Goal: Task Accomplishment & Management: Complete application form

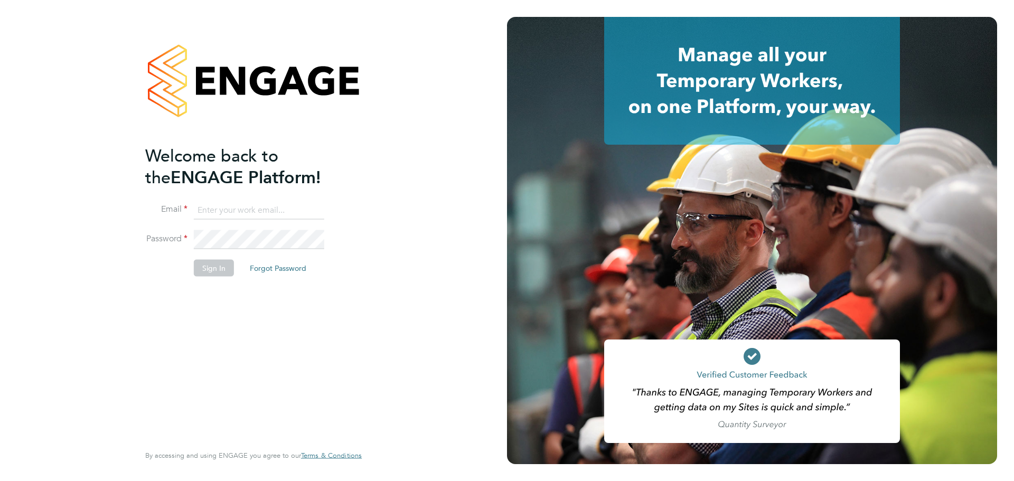
type input "vicky.egan@randstadcpe.com"
click at [216, 266] on button "Sign In" at bounding box center [214, 268] width 40 height 17
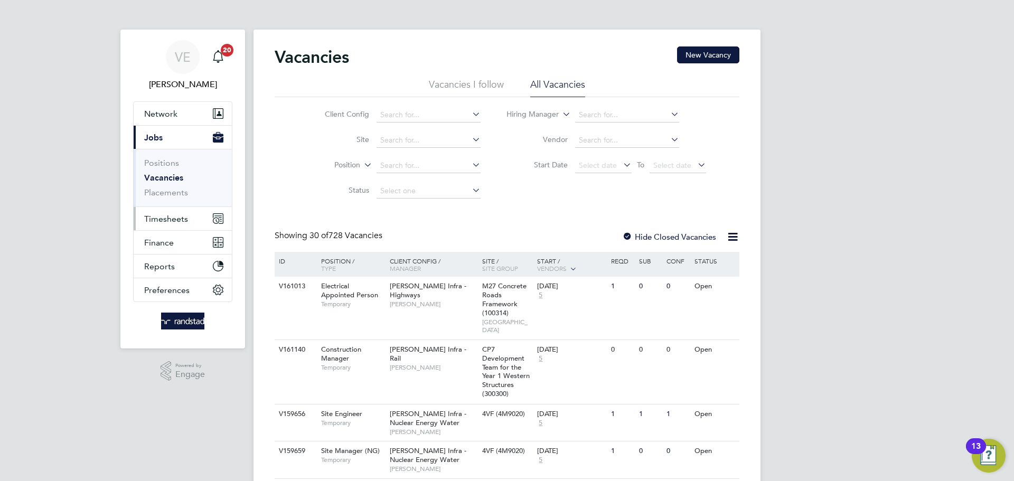
click at [185, 221] on span "Timesheets" at bounding box center [166, 219] width 44 height 10
click at [154, 222] on span "Timesheets" at bounding box center [166, 219] width 44 height 10
click at [172, 216] on span "Timesheets" at bounding box center [166, 219] width 44 height 10
click at [404, 139] on input at bounding box center [428, 140] width 104 height 15
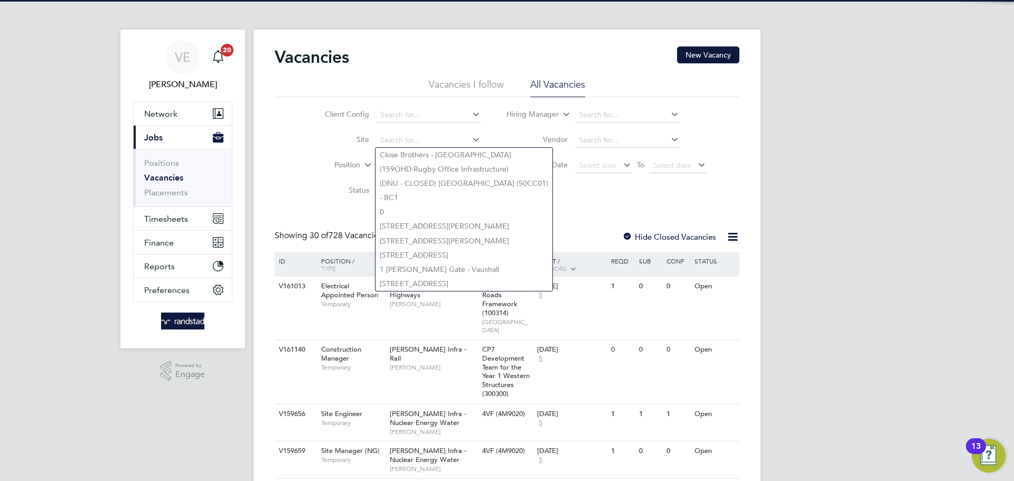
click at [297, 126] on li "Client Config" at bounding box center [394, 114] width 199 height 25
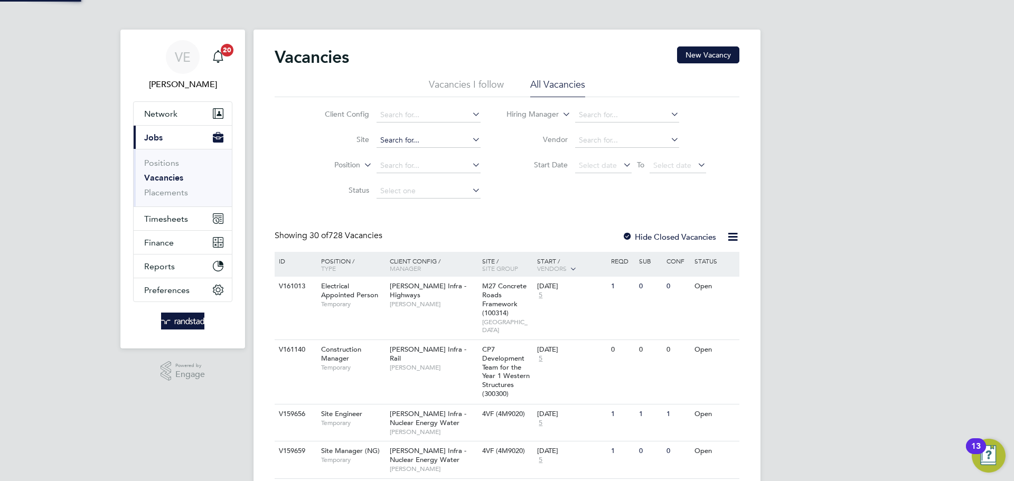
click at [438, 136] on input at bounding box center [428, 140] width 104 height 15
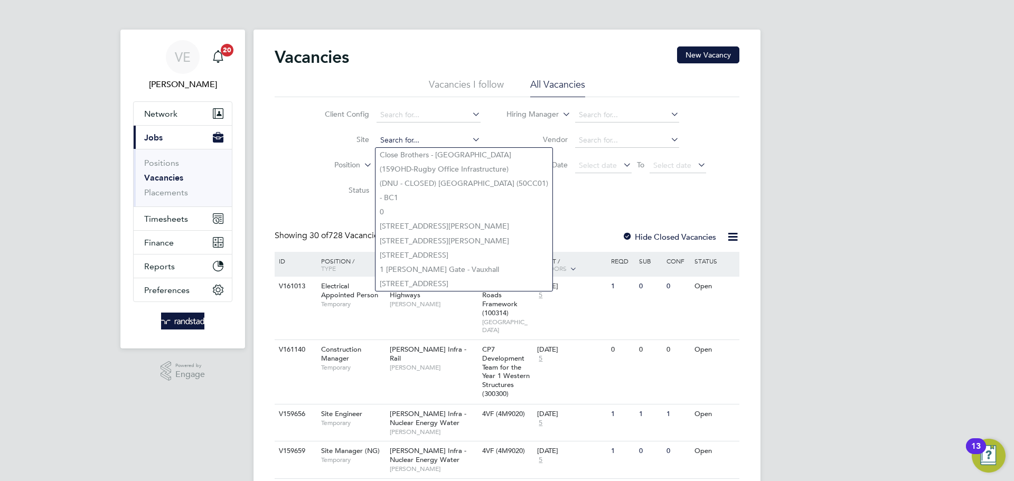
click at [448, 142] on input at bounding box center [428, 140] width 104 height 15
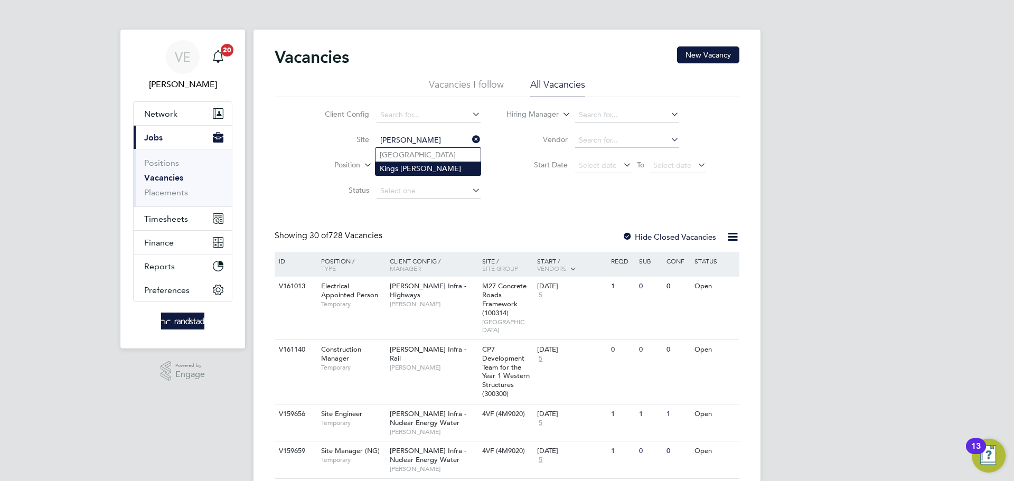
click at [448, 165] on li "Kings Newton" at bounding box center [427, 169] width 105 height 14
type input "Kings Newton"
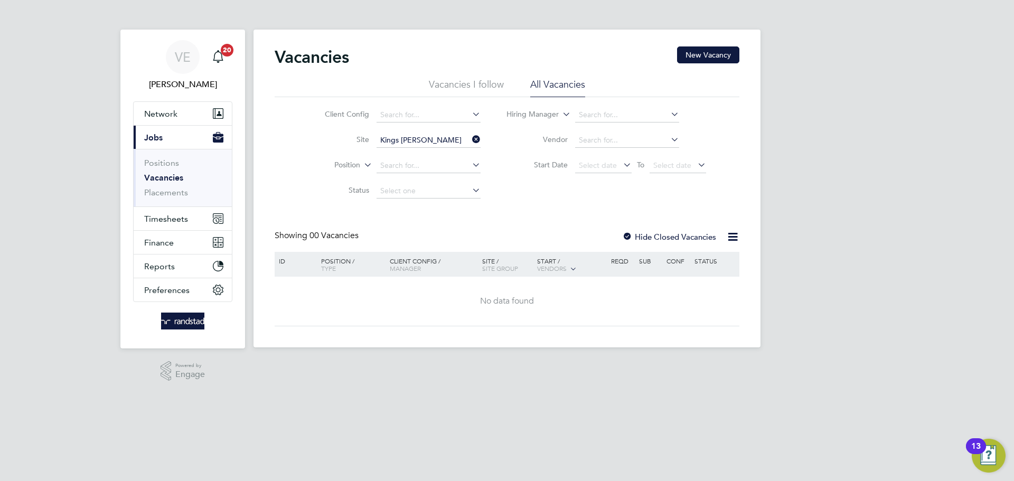
click at [635, 234] on label "Hide Closed Vacancies" at bounding box center [669, 237] width 94 height 10
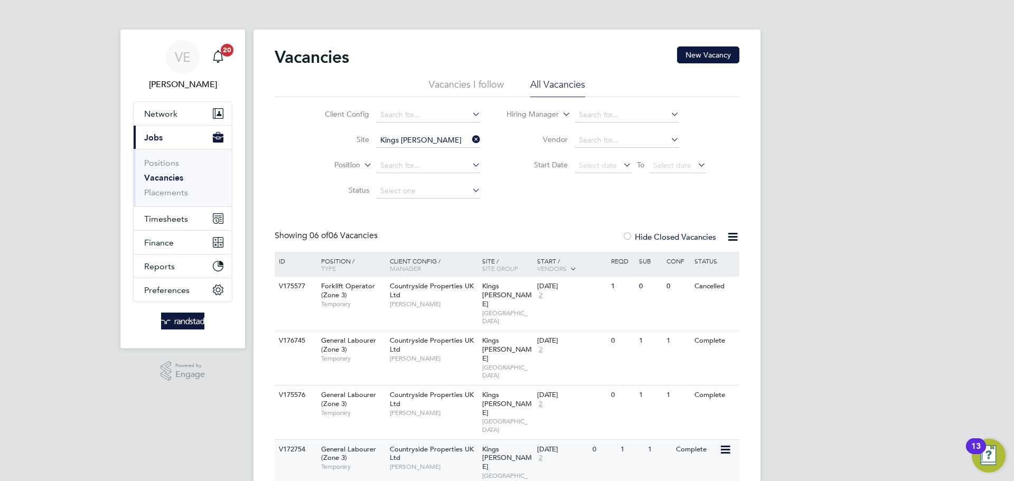
scroll to position [56, 0]
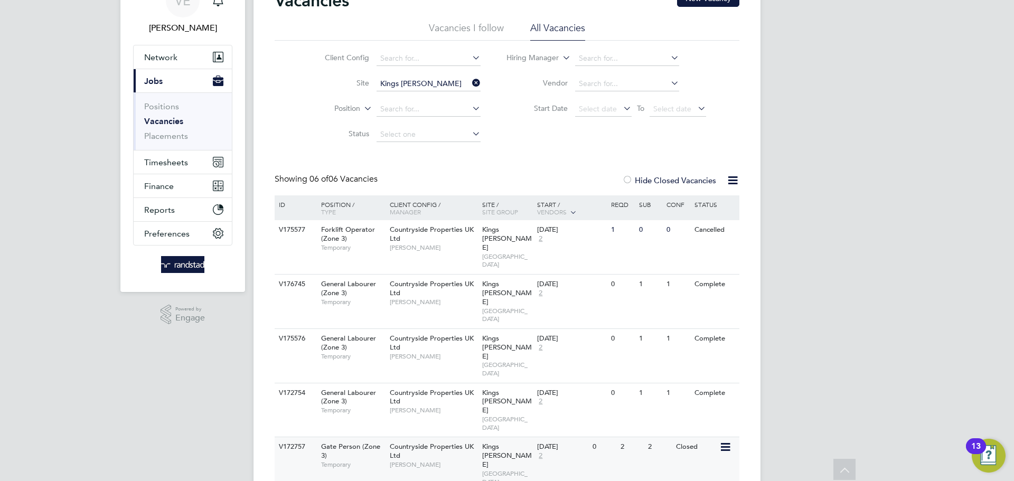
click at [457, 460] on span "Keiron Pittore" at bounding box center [433, 464] width 87 height 8
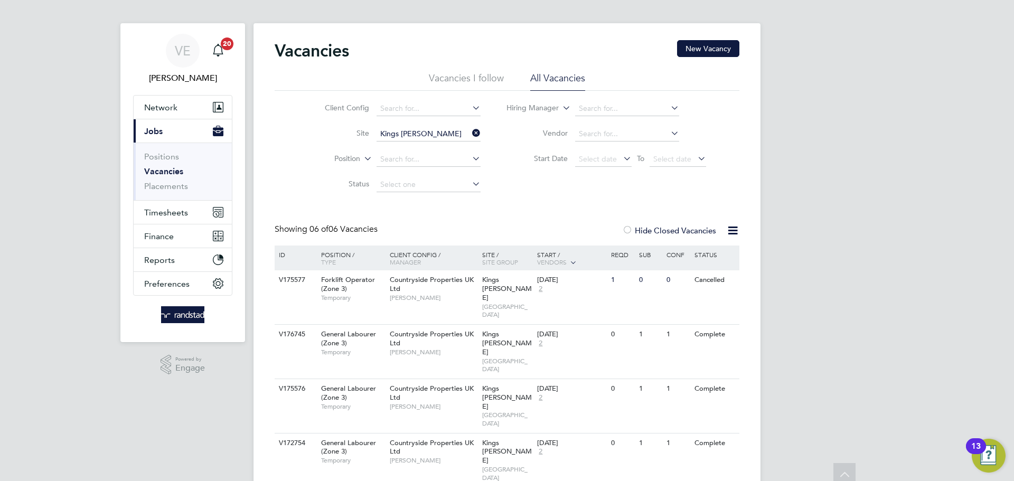
scroll to position [1, 0]
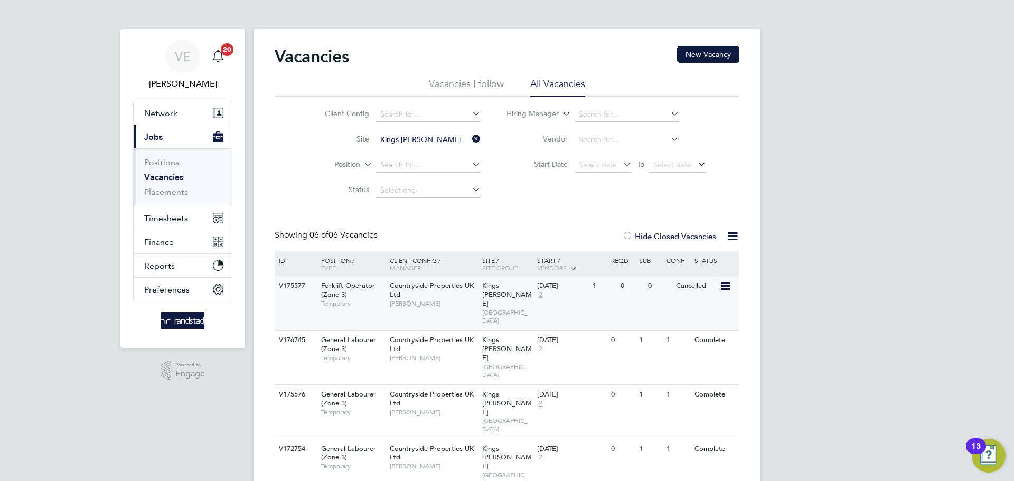
click at [581, 289] on div "26 Aug 2025" at bounding box center [562, 285] width 50 height 9
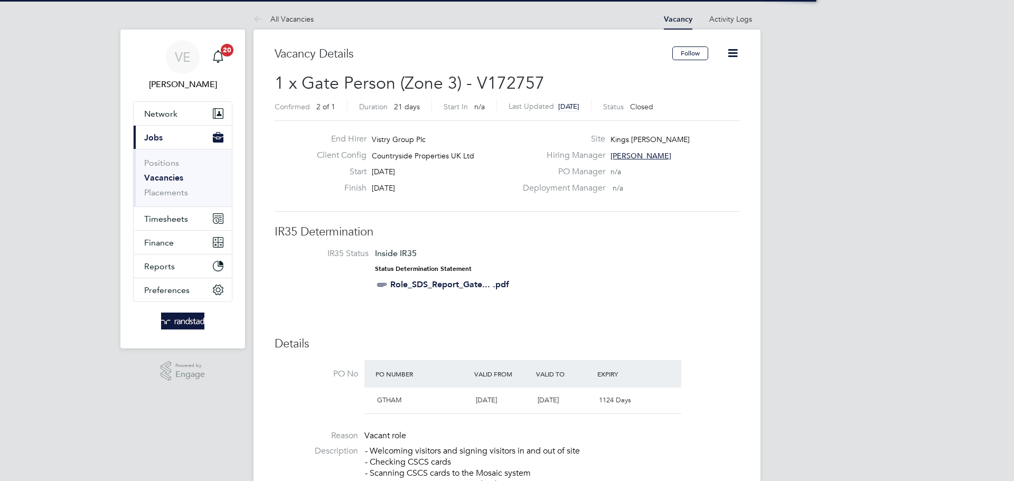
click at [732, 55] on icon at bounding box center [732, 52] width 13 height 13
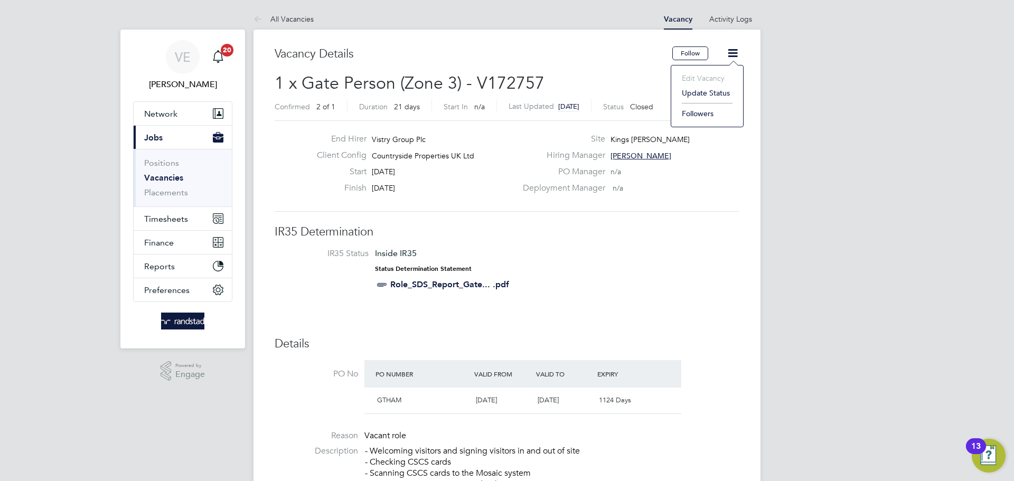
click at [698, 89] on li "Update Status" at bounding box center [706, 93] width 61 height 15
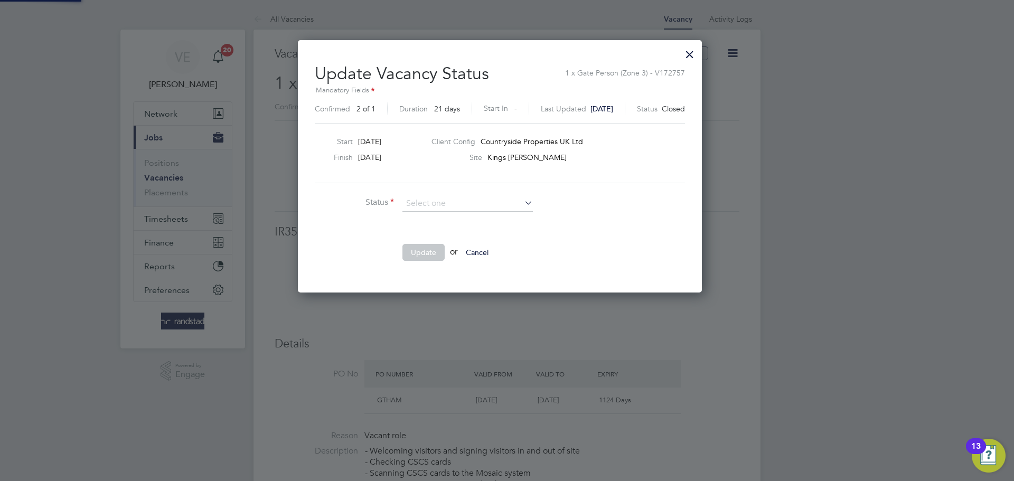
scroll to position [252, 418]
click at [436, 221] on li "Open" at bounding box center [467, 218] width 131 height 14
type input "Open"
click at [428, 244] on button "Update" at bounding box center [423, 252] width 42 height 17
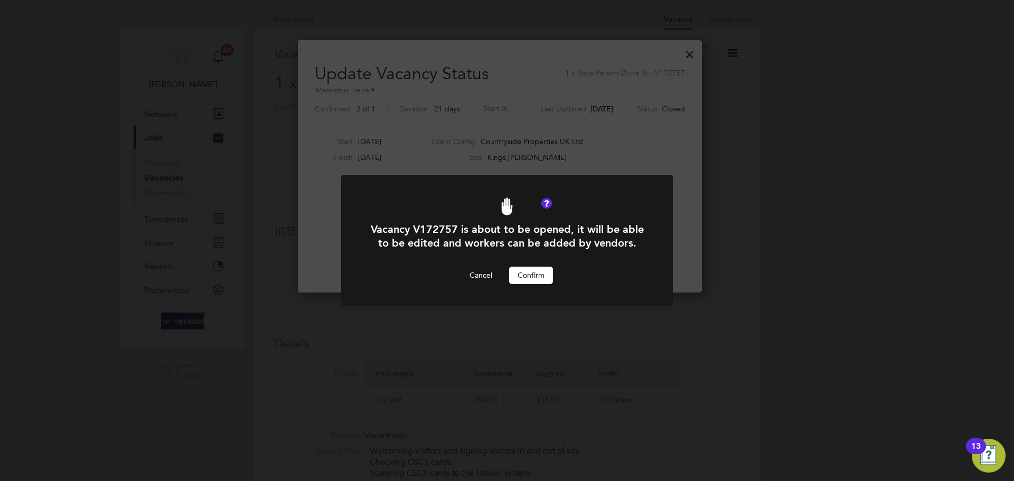
drag, startPoint x: 548, startPoint y: 252, endPoint x: 540, endPoint y: 258, distance: 10.3
click at [540, 258] on div "Vacancy V172757 is about to be opened, it will be able to be edited and workers…" at bounding box center [507, 252] width 275 height 61
click at [530, 272] on button "Confirm" at bounding box center [531, 275] width 44 height 17
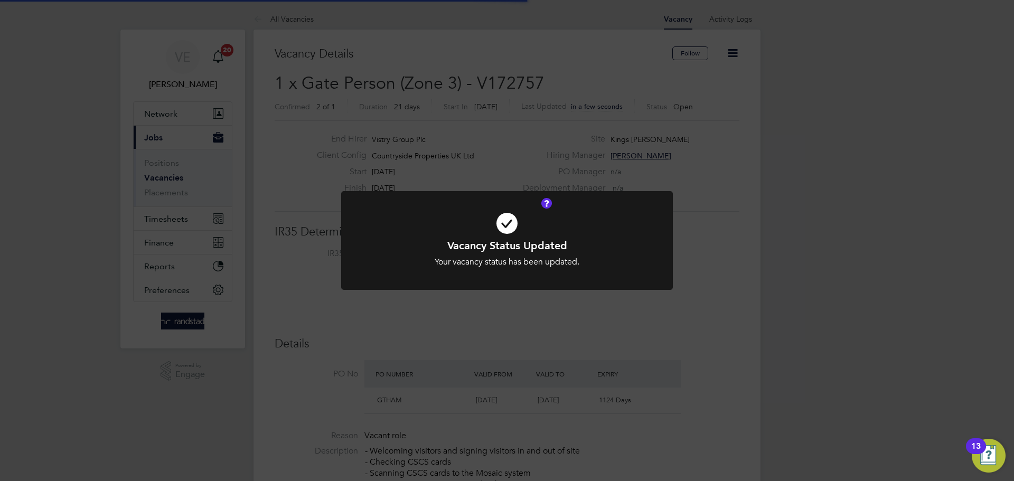
scroll to position [31, 74]
click at [542, 310] on div "Vacancy Status Updated Your vacancy status has been updated. Cancel Okay" at bounding box center [507, 240] width 1014 height 481
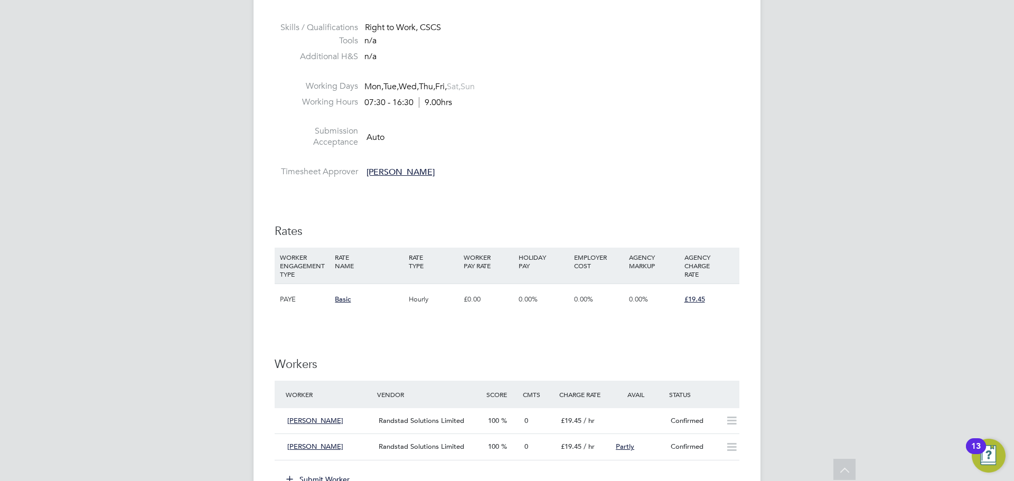
scroll to position [731, 0]
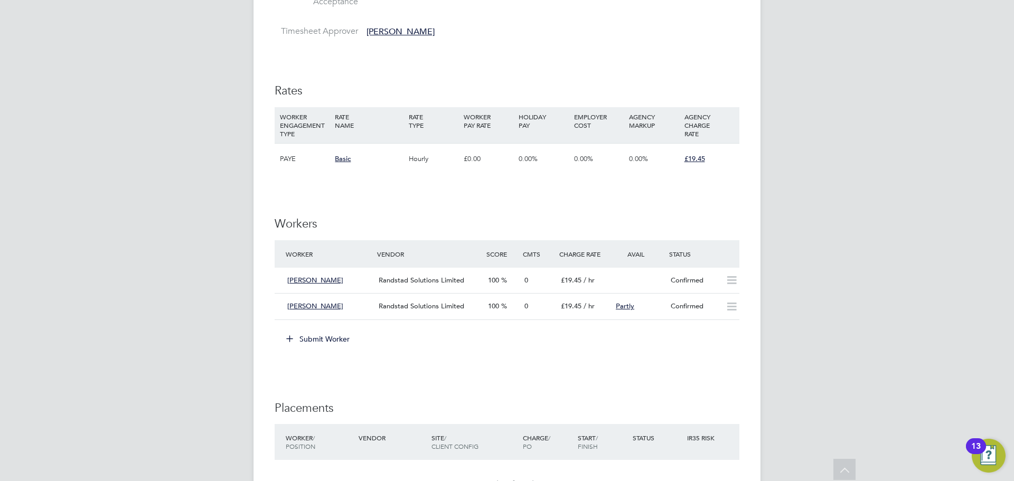
click at [308, 341] on button "Submit Worker" at bounding box center [318, 338] width 79 height 17
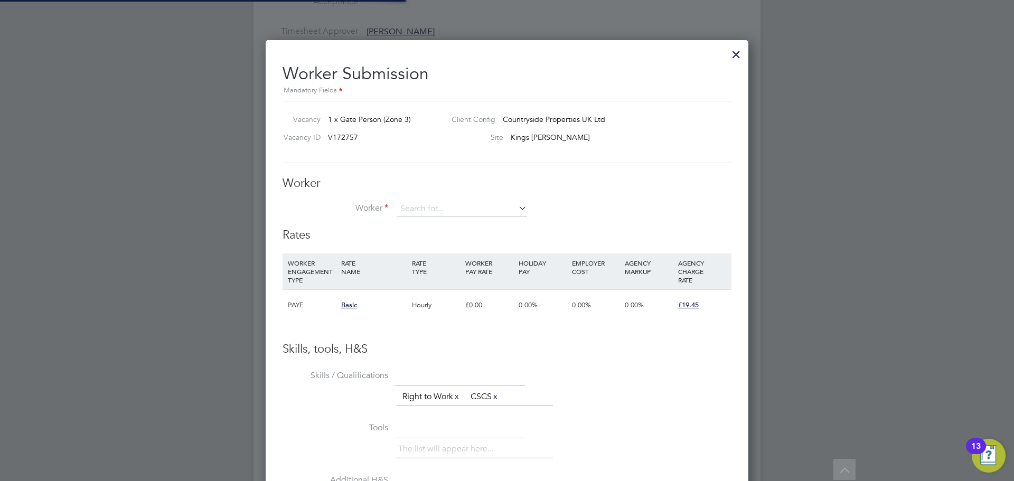
scroll to position [31, 72]
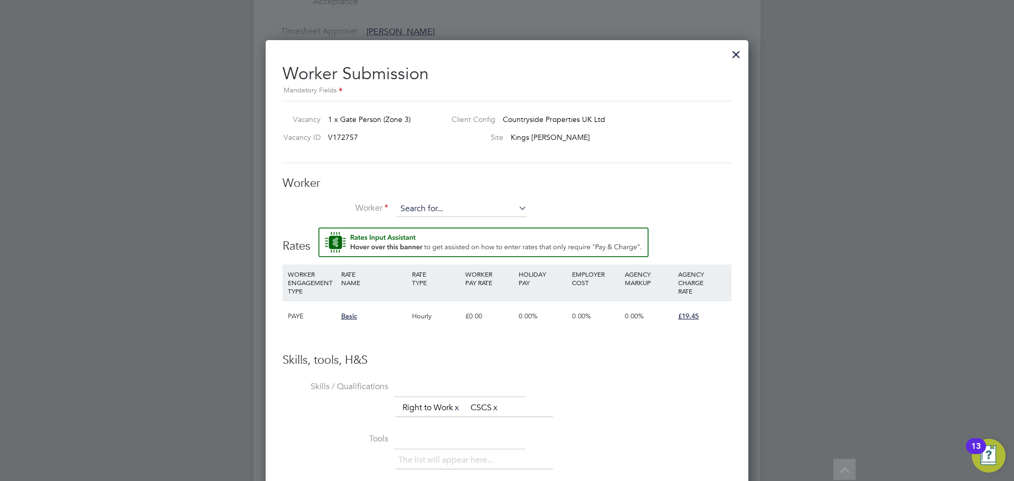
click at [443, 206] on input at bounding box center [461, 209] width 130 height 16
type input "h"
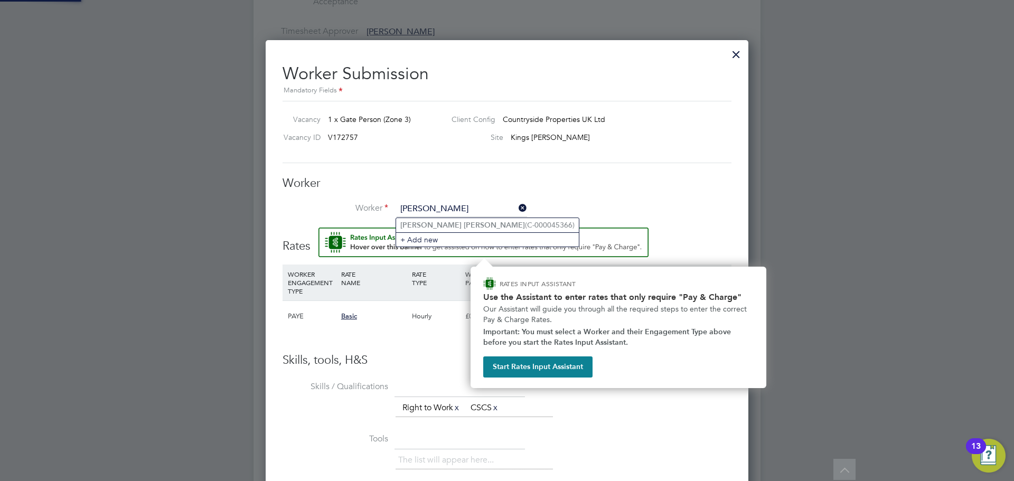
type input "john higgins"
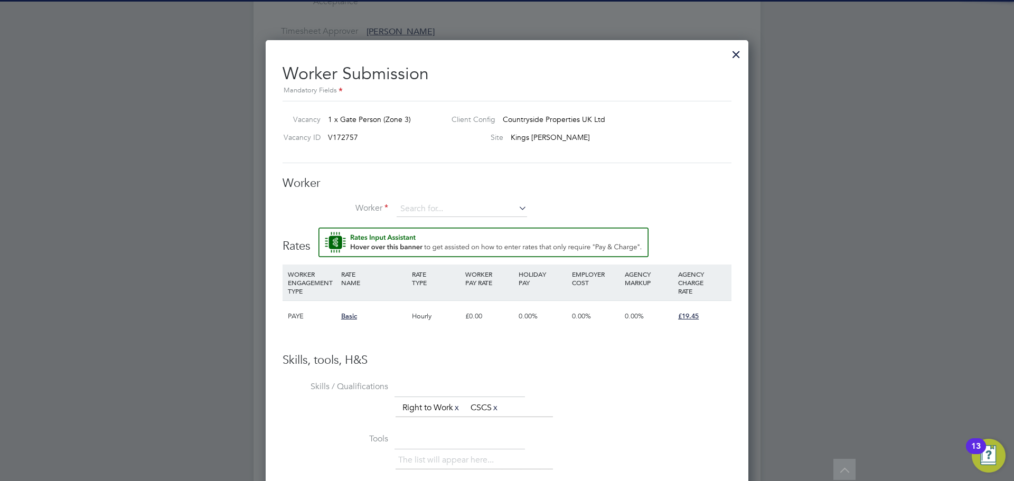
click at [486, 223] on li "Worker" at bounding box center [506, 214] width 449 height 26
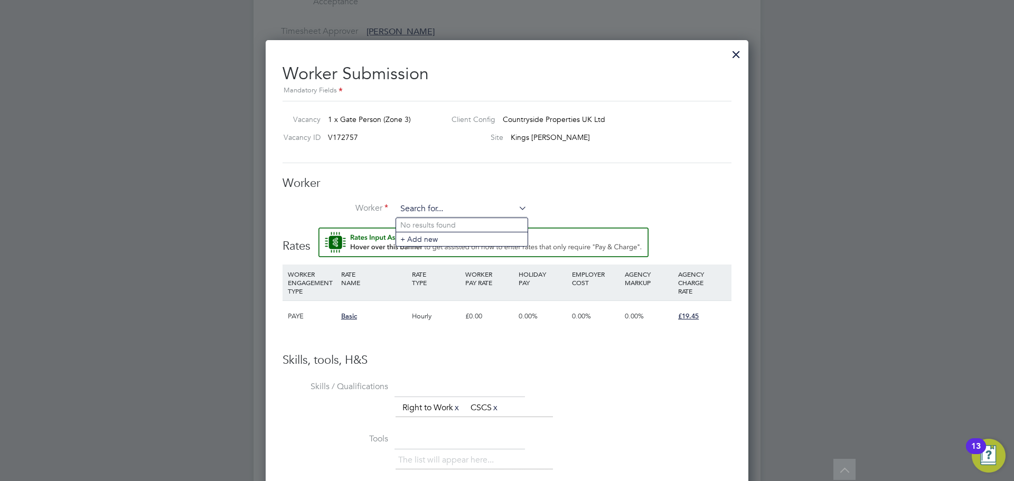
click at [479, 217] on div "All Vacancies Vacancy Activity Logs Vacancy Activity Logs All Vacancies Vacancy…" at bounding box center [506, 24] width 507 height 1495
click at [487, 223] on li "John Higgins (C-000045366)" at bounding box center [487, 225] width 183 height 14
type input "John Higgins (C-000045366)"
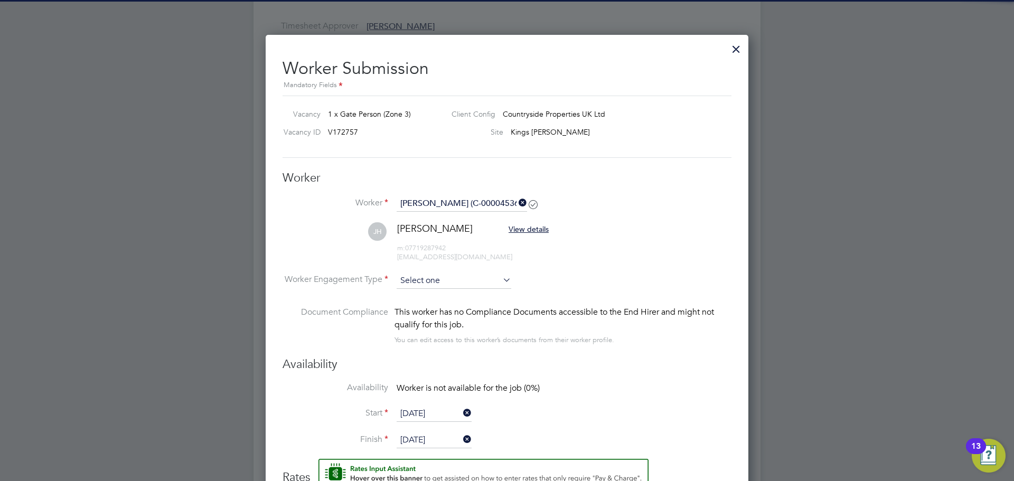
click at [428, 283] on input at bounding box center [453, 281] width 115 height 16
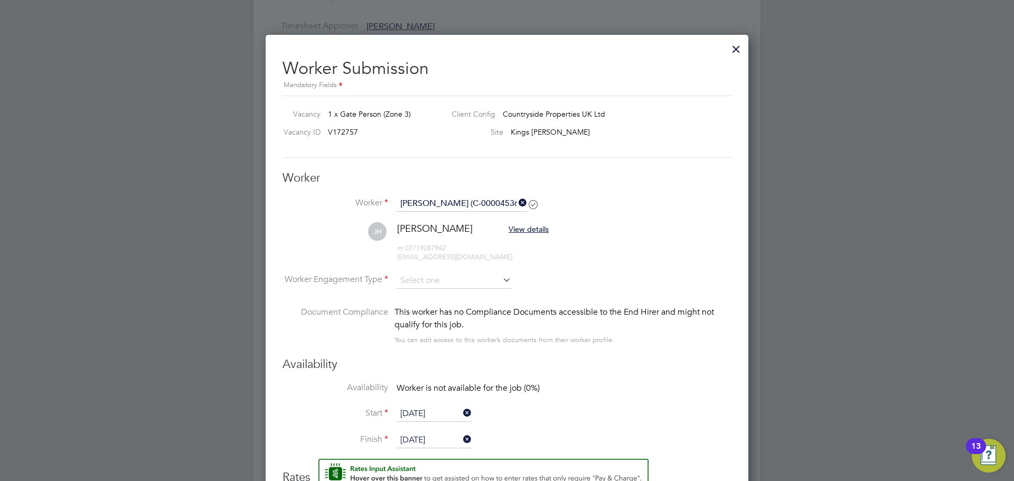
click at [457, 308] on li "PAYE" at bounding box center [454, 310] width 116 height 14
type input "PAYE"
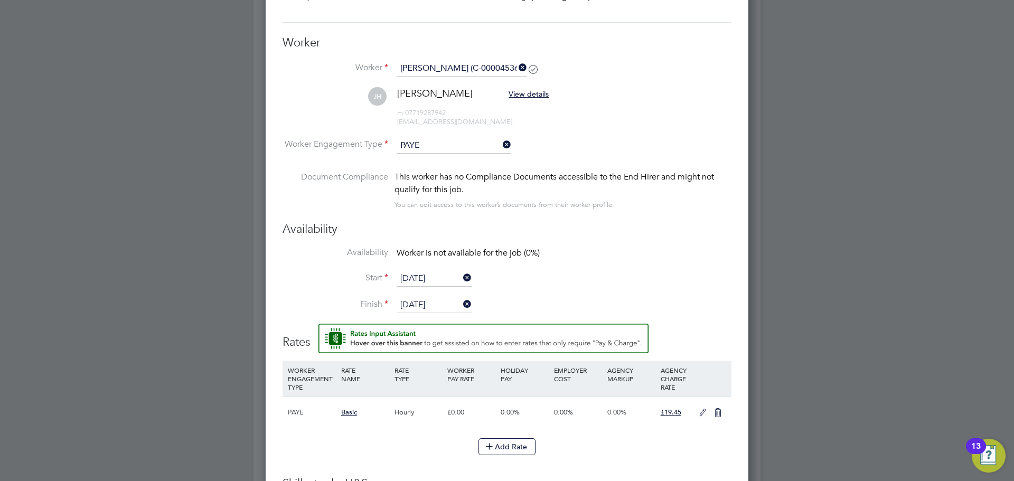
click at [414, 277] on input "[DATE]" at bounding box center [433, 279] width 75 height 16
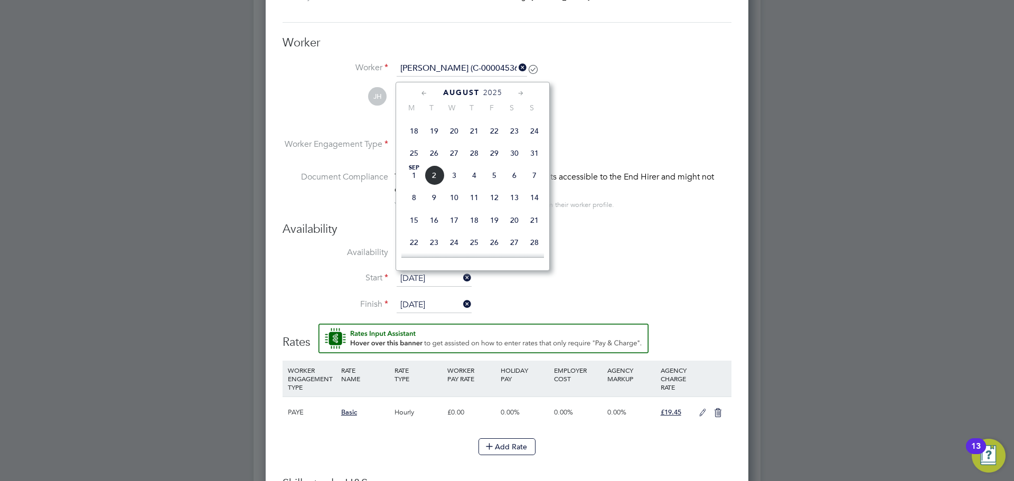
click at [410, 163] on span "25" at bounding box center [414, 153] width 20 height 20
type input "25 Aug 2025"
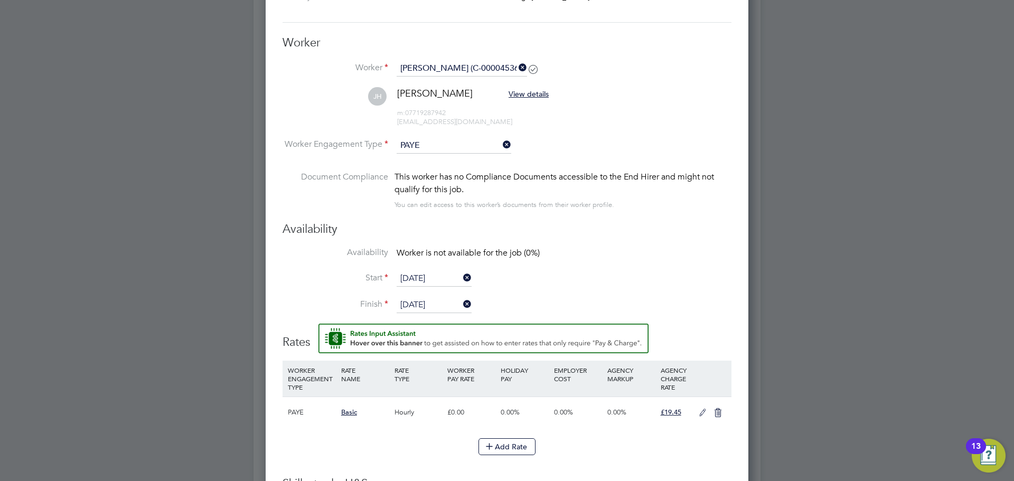
click at [413, 304] on input "30 Jun 2025" at bounding box center [433, 305] width 75 height 16
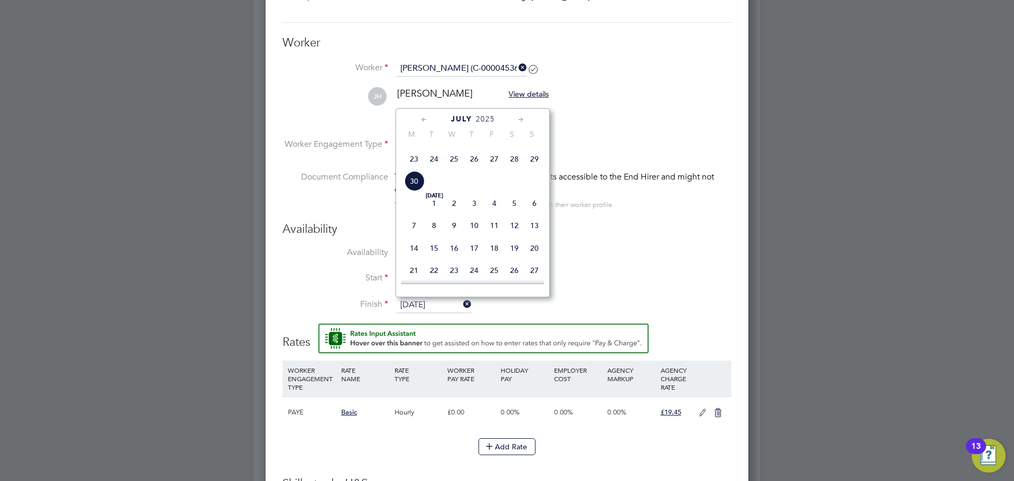
click at [535, 213] on span "6" at bounding box center [534, 203] width 20 height 20
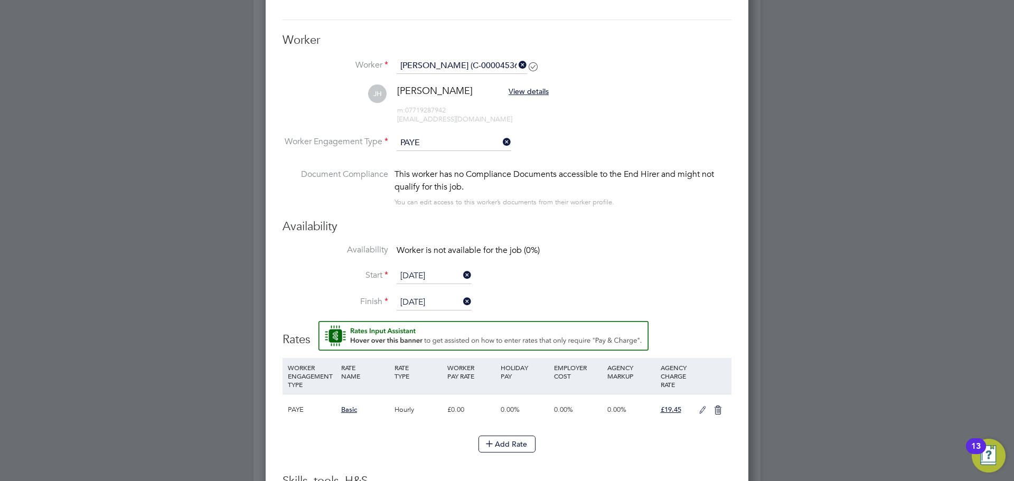
click at [419, 300] on input "06 Jul 2025" at bounding box center [433, 303] width 75 height 16
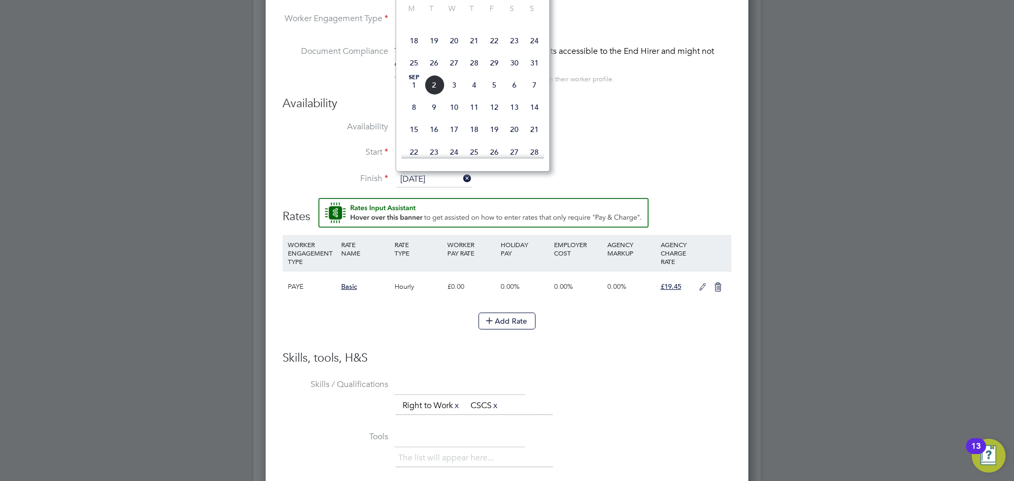
click at [532, 95] on span "7" at bounding box center [534, 85] width 20 height 20
type input "07 Sep 2025"
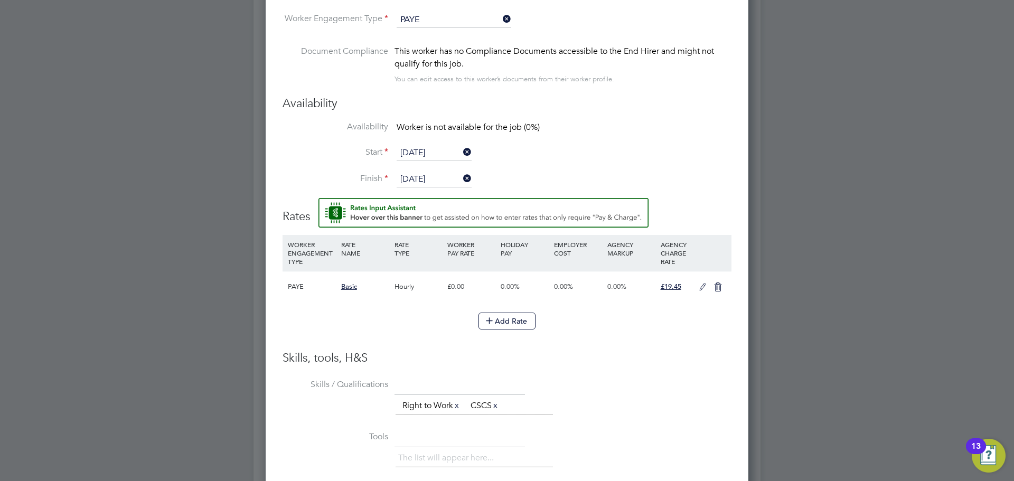
click at [641, 137] on li "Availability Worker is not available for the job (0%)" at bounding box center [506, 133] width 449 height 24
click at [570, 149] on li "Start 25 Aug 2025" at bounding box center [506, 158] width 449 height 26
click at [700, 169] on li "Start 25 Aug 2025" at bounding box center [506, 158] width 449 height 26
click at [702, 287] on icon at bounding box center [702, 287] width 13 height 8
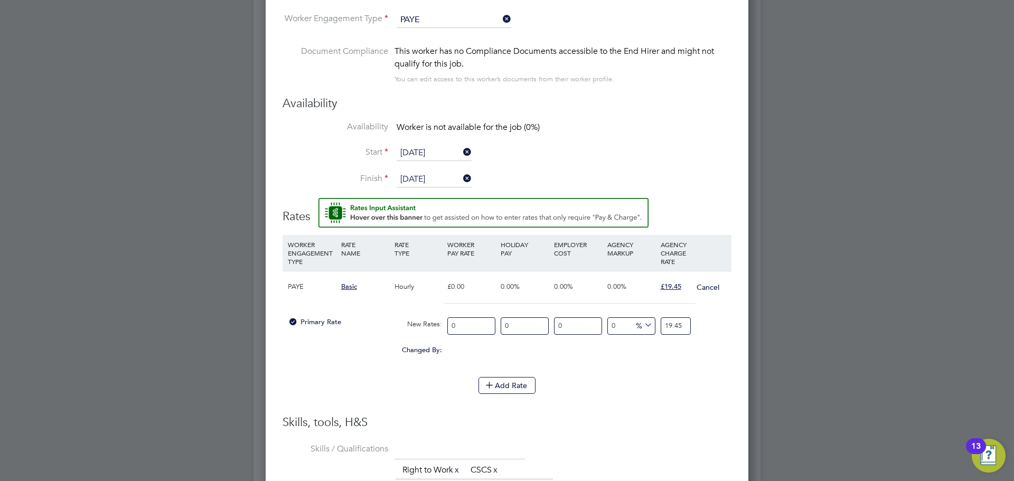
drag, startPoint x: 471, startPoint y: 325, endPoint x: 411, endPoint y: 357, distance: 69.0
click at [404, 330] on div "Primary Rate New Rates: 0 0 n/a 0 n/a 0 0 % 19.45" at bounding box center [506, 326] width 449 height 28
type input "1"
type input "14"
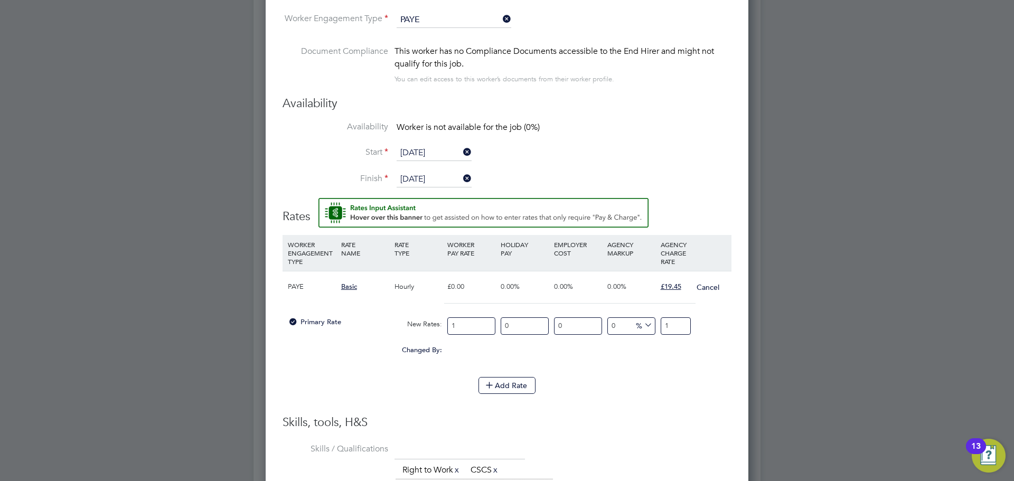
type input "14"
type input "14.1"
type input "14.12"
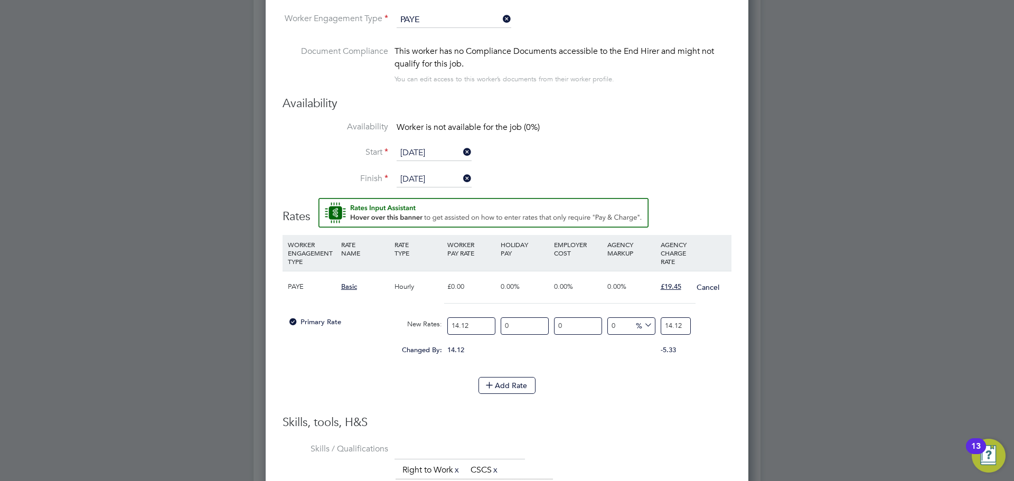
type input "14.12"
drag, startPoint x: 657, startPoint y: 324, endPoint x: 699, endPoint y: 331, distance: 42.3
click at [699, 331] on div "Primary Rate New Rates: 14.12 0 n/a 0 n/a 0 0 % 14.12" at bounding box center [506, 326] width 449 height 28
drag, startPoint x: 654, startPoint y: 419, endPoint x: 647, endPoint y: 409, distance: 11.7
click at [650, 418] on h3 "Skills, tools, H&S" at bounding box center [506, 422] width 449 height 15
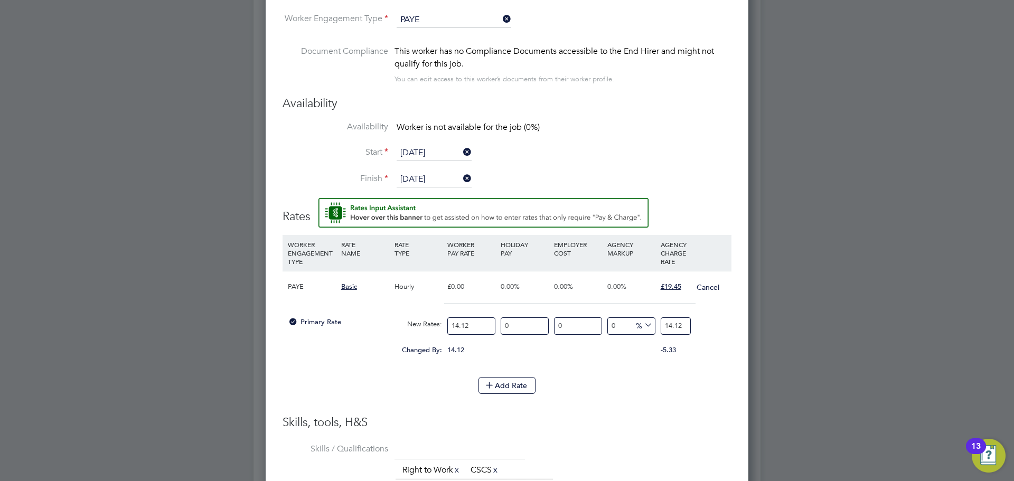
drag, startPoint x: 660, startPoint y: 323, endPoint x: 675, endPoint y: 325, distance: 14.9
click at [687, 325] on input "14.12" at bounding box center [675, 325] width 30 height 17
type input "-92.91784702549575"
type input "1"
type input "34.56090651558074"
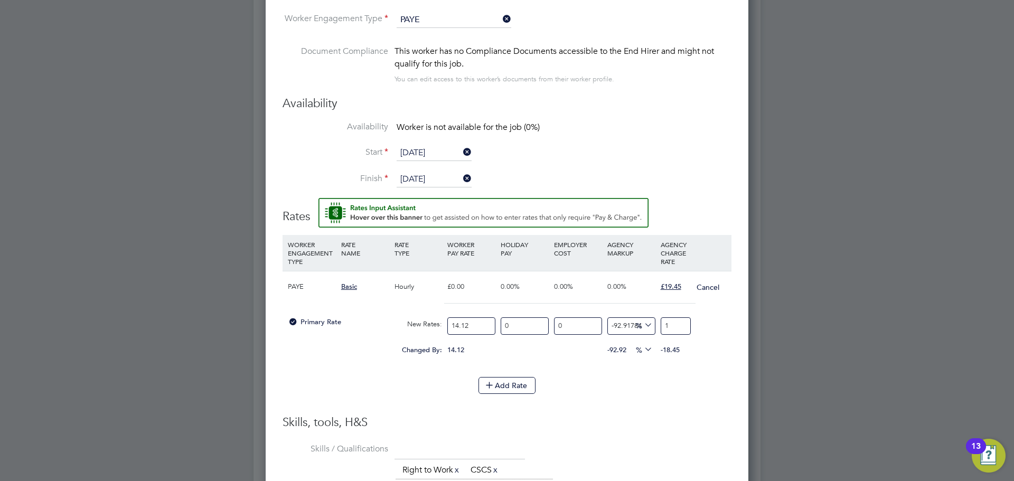
type input "19"
type input "37.39376770538244"
type input "19.4"
type input "37.74787535410765"
type input "19.45"
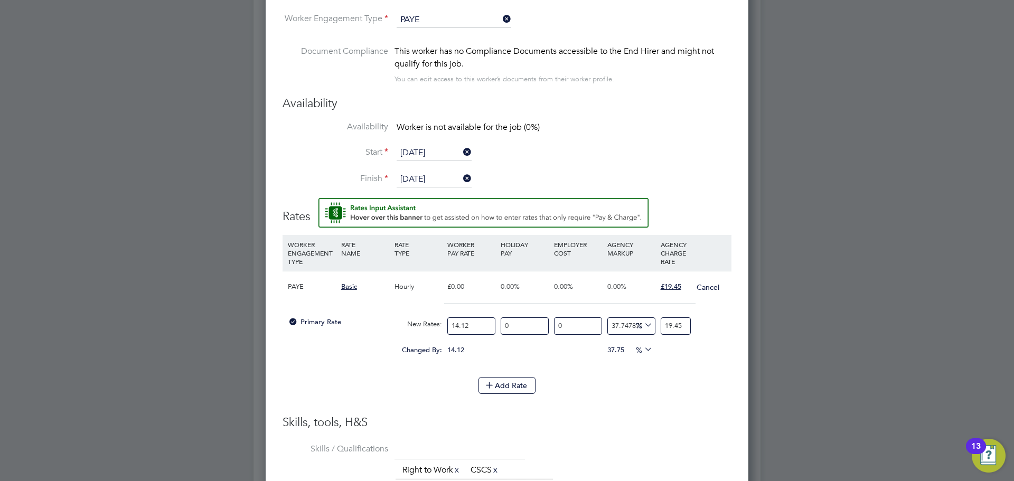
drag, startPoint x: 630, startPoint y: 413, endPoint x: 623, endPoint y: 413, distance: 6.3
click at [629, 413] on li "WORKER ENGAGEMENT TYPE RATE NAME RATE TYPE WORKER PAY RATE HOLIDAY PAY EMPLOYER…" at bounding box center [506, 325] width 449 height 180
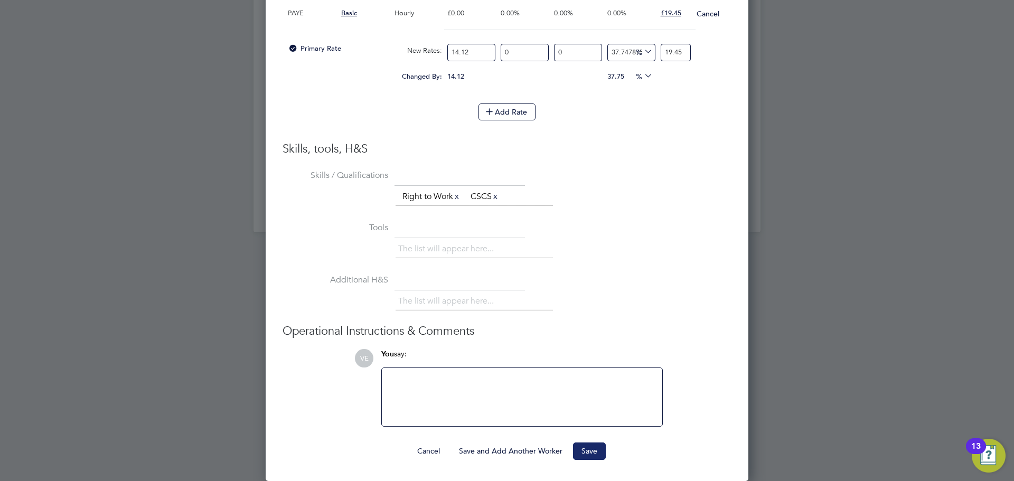
click at [592, 450] on button "Save" at bounding box center [589, 450] width 33 height 17
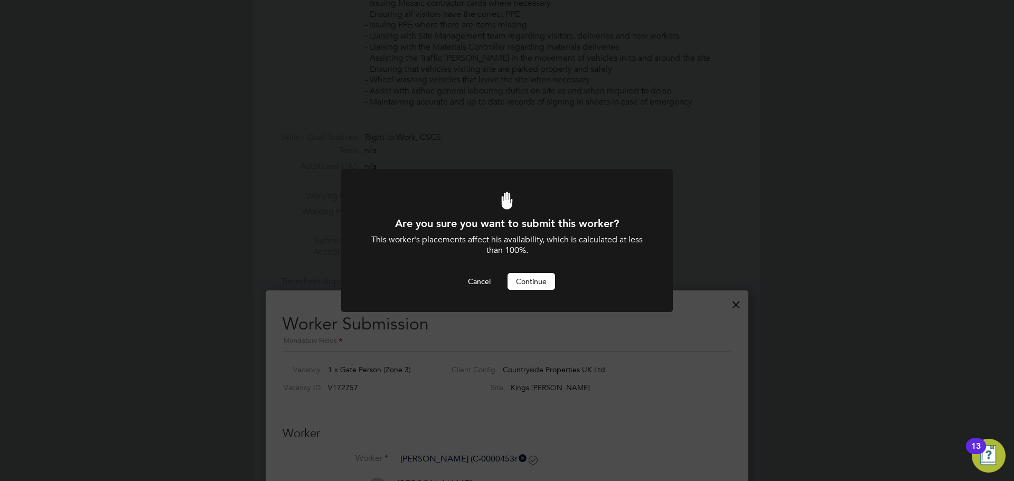
click at [524, 282] on button "Continue" at bounding box center [531, 281] width 48 height 17
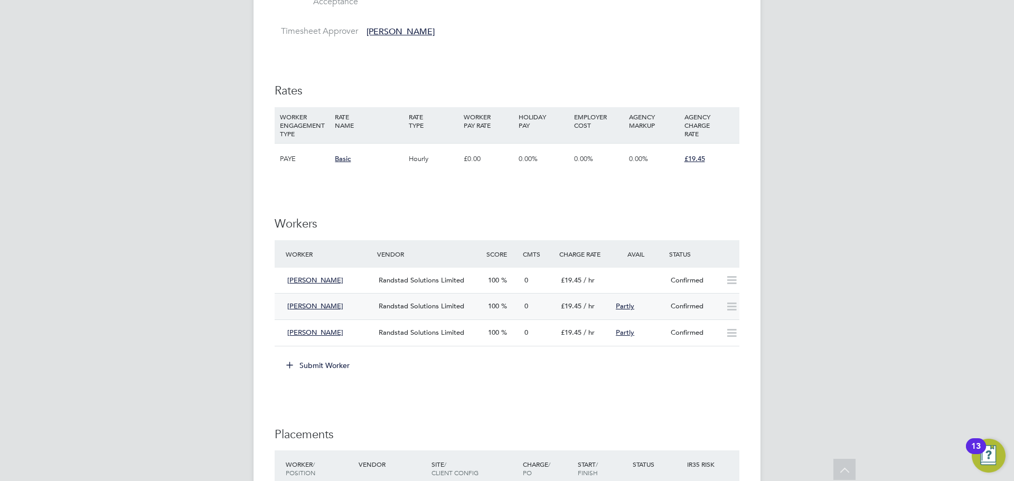
click at [719, 312] on div "Confirmed" at bounding box center [693, 306] width 55 height 17
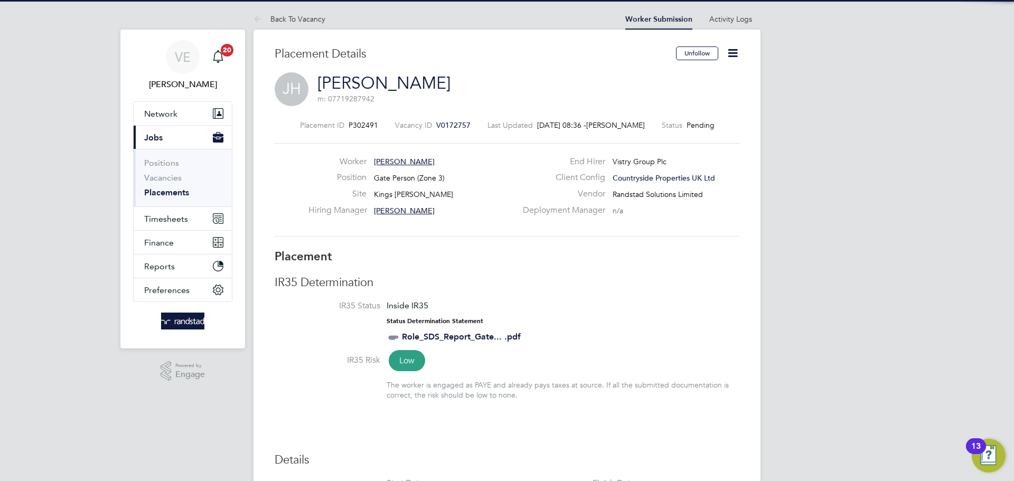
click at [735, 46] on icon at bounding box center [732, 52] width 13 height 13
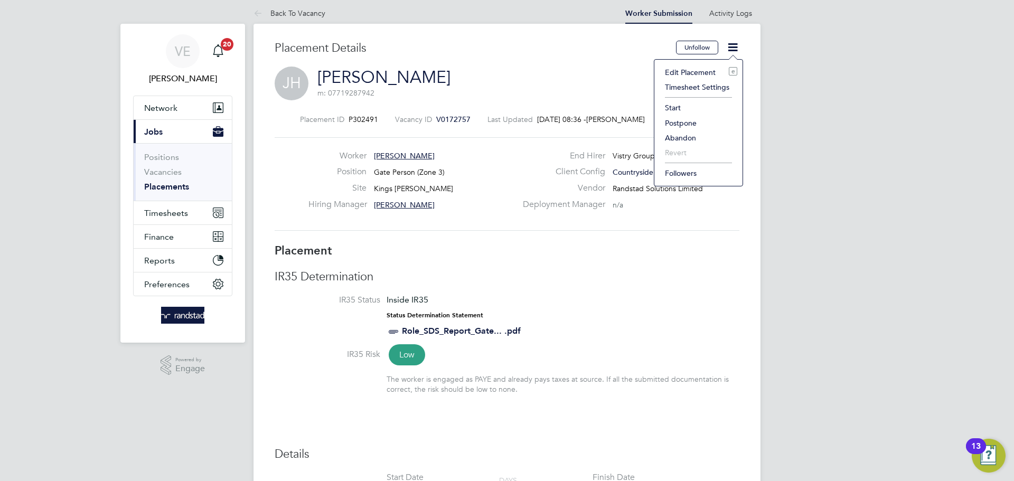
click at [670, 106] on li "Start" at bounding box center [698, 107] width 78 height 15
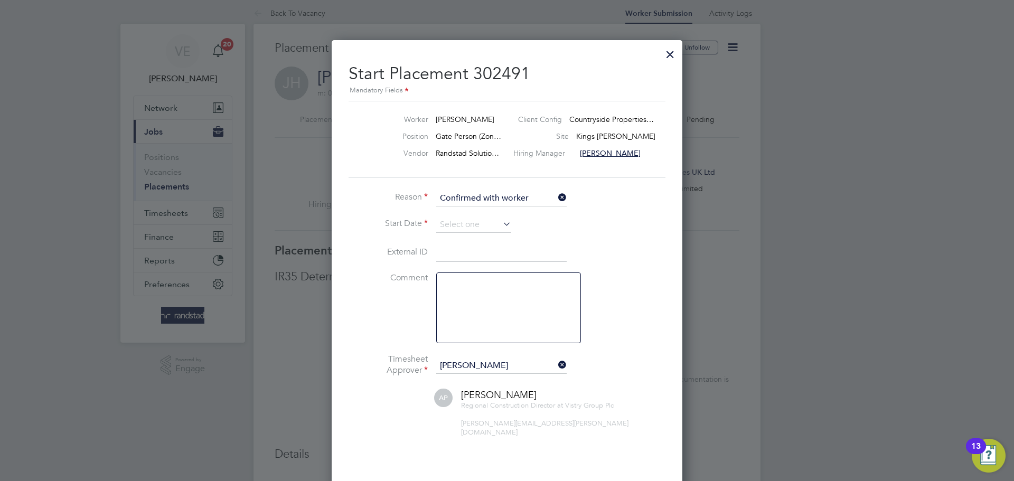
click at [487, 217] on li "Reason Confirmed with worker" at bounding box center [506, 204] width 317 height 26
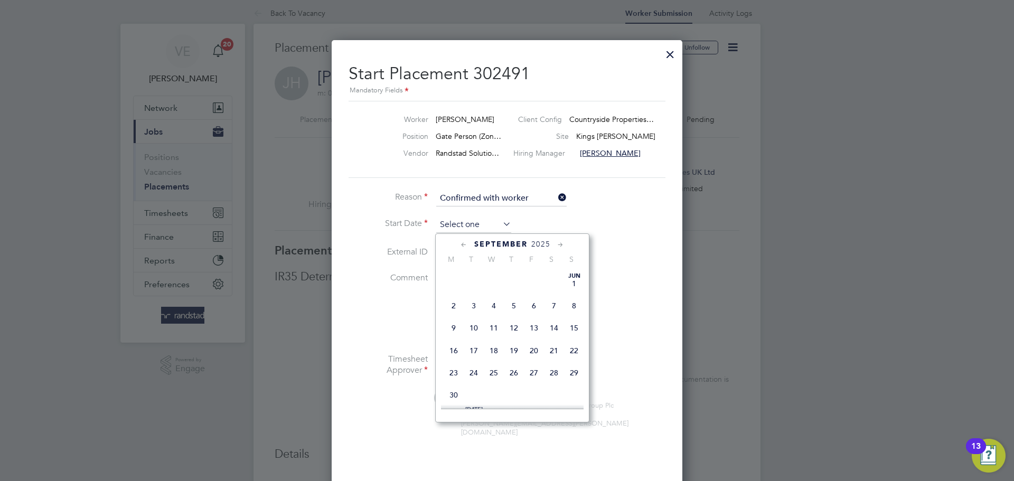
click at [495, 232] on input at bounding box center [473, 225] width 75 height 16
click at [452, 299] on span "25" at bounding box center [453, 289] width 20 height 20
type input "25 Aug 2025"
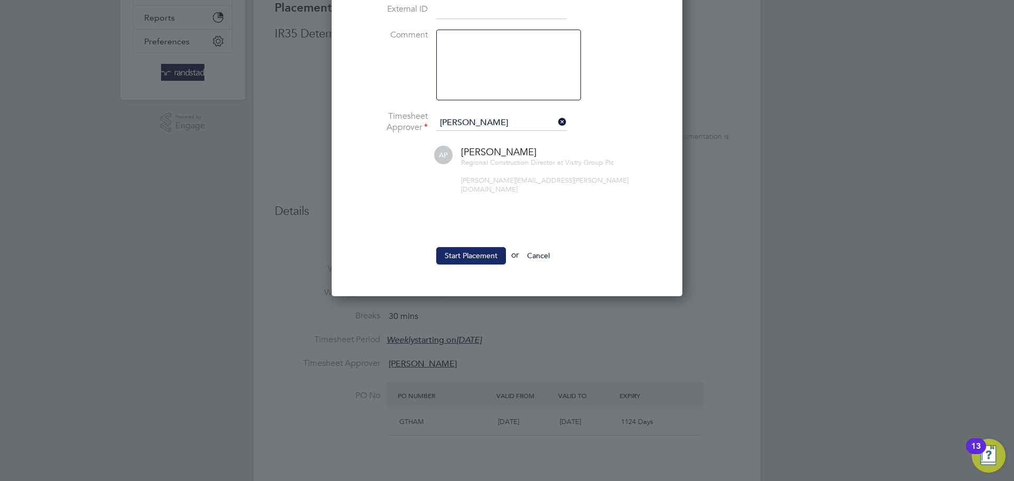
click at [490, 247] on button "Start Placement" at bounding box center [471, 255] width 70 height 17
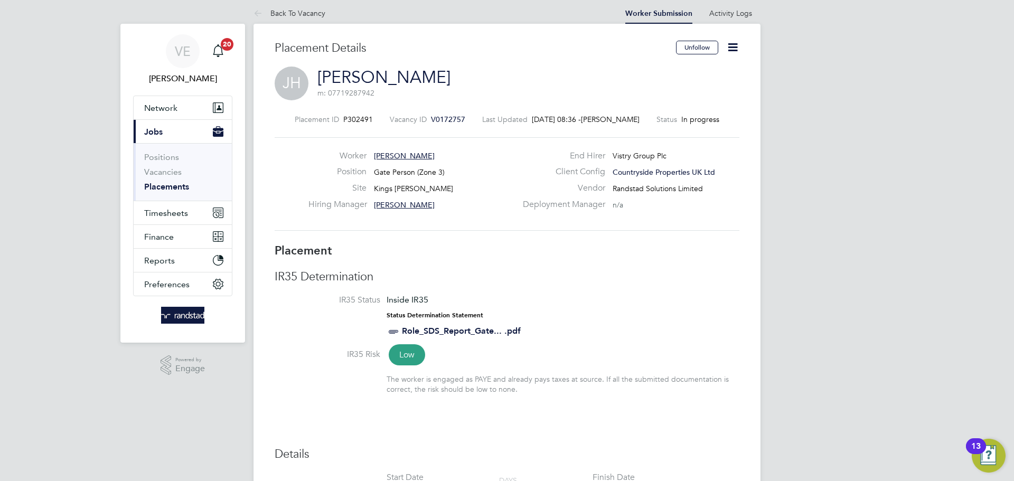
drag, startPoint x: 601, startPoint y: 403, endPoint x: 458, endPoint y: 225, distance: 228.6
click at [593, 404] on div "Placement Started The placement has been started. Cancel Okay" at bounding box center [507, 240] width 1014 height 481
click at [287, 18] on li "Back To Vacancy" at bounding box center [289, 13] width 72 height 21
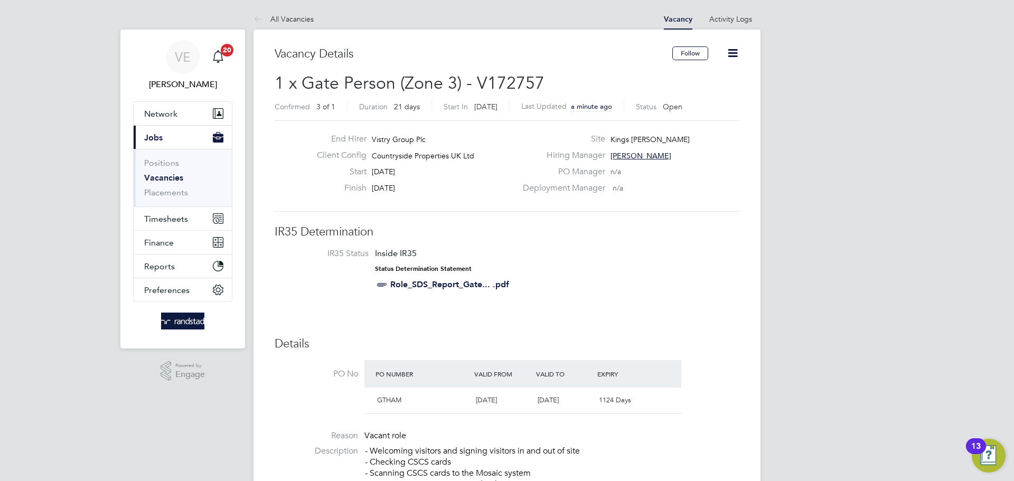
click at [733, 55] on icon at bounding box center [732, 52] width 13 height 13
click at [702, 90] on li "Update Status" at bounding box center [706, 93] width 61 height 15
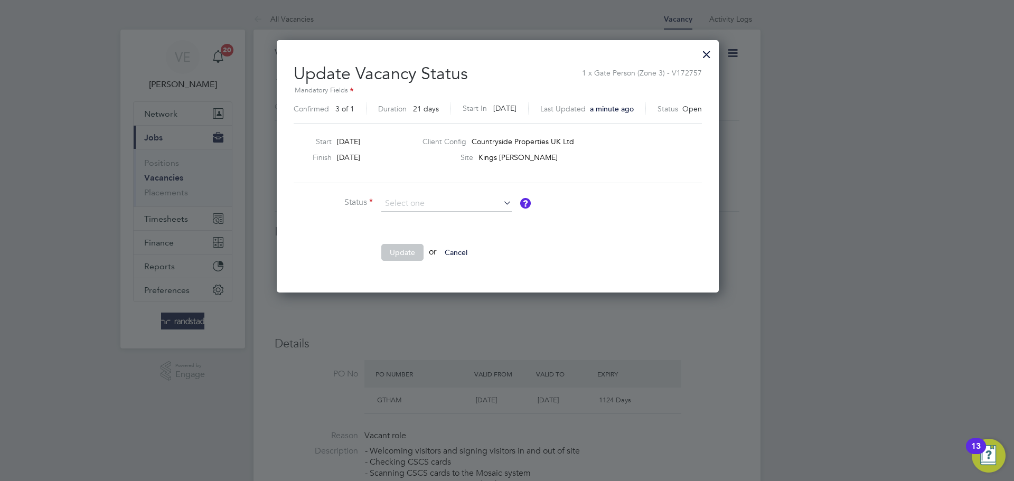
click at [442, 229] on li "Closed" at bounding box center [446, 232] width 131 height 14
type input "Closed"
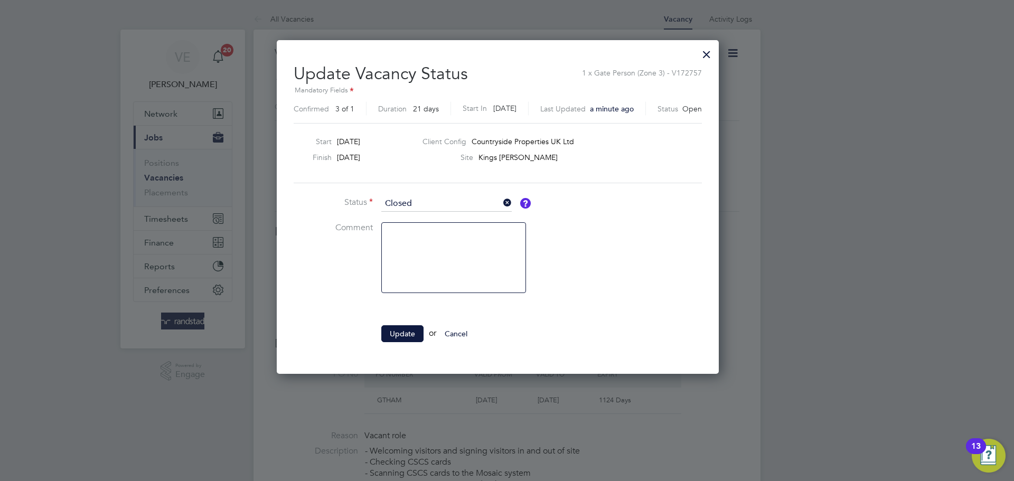
click at [400, 344] on li "Update or Cancel" at bounding box center [452, 338] width 317 height 27
drag, startPoint x: 400, startPoint y: 333, endPoint x: 407, endPoint y: 338, distance: 8.8
click at [399, 333] on button "Update" at bounding box center [402, 333] width 42 height 17
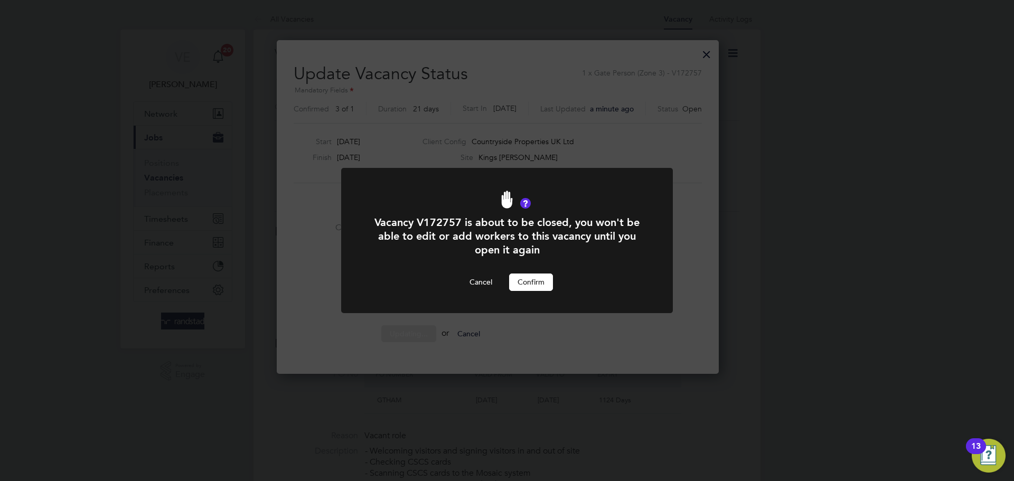
click at [528, 286] on button "Confirm" at bounding box center [531, 281] width 44 height 17
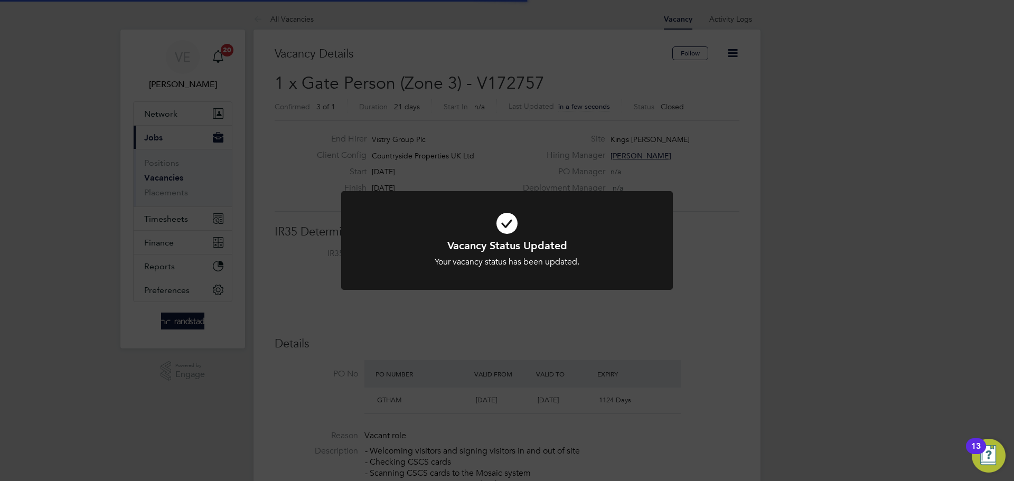
click at [433, 122] on div "Vacancy Status Updated Your vacancy status has been updated. Cancel Okay" at bounding box center [507, 240] width 1014 height 481
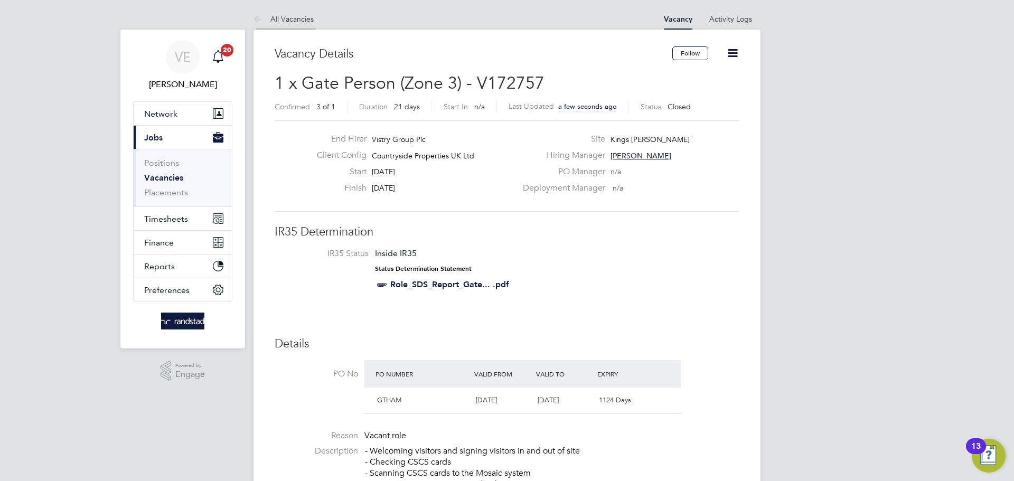
click at [267, 18] on link "All Vacancies" at bounding box center [283, 19] width 60 height 10
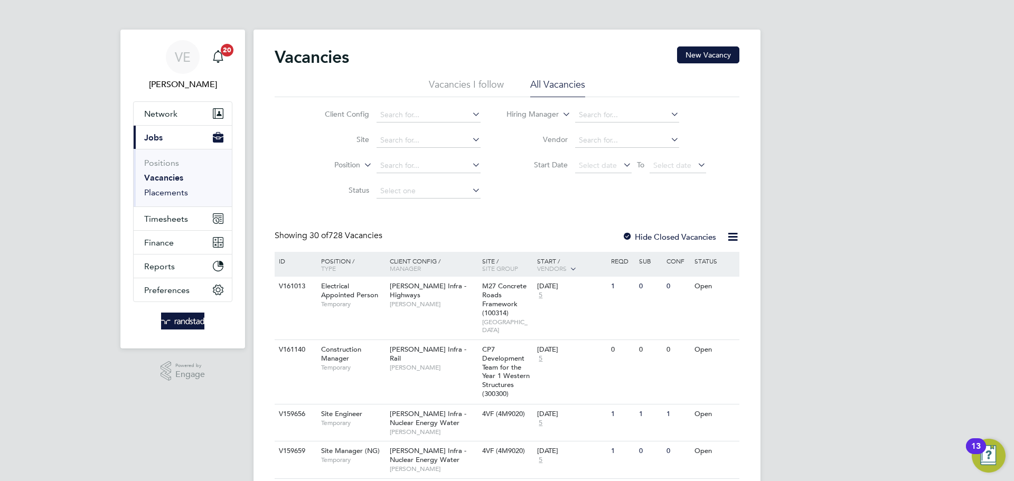
click at [163, 192] on link "Placements" at bounding box center [166, 192] width 44 height 10
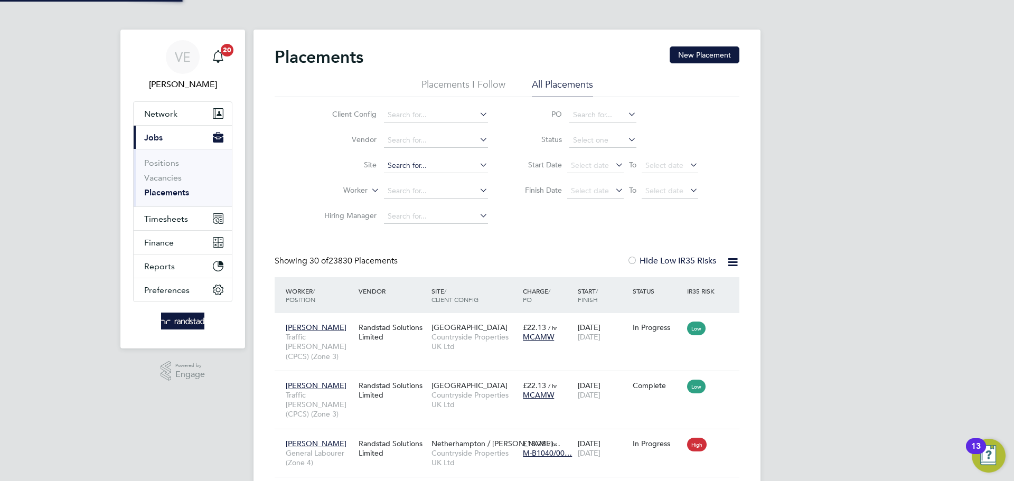
scroll to position [40, 92]
click at [440, 191] on input at bounding box center [436, 191] width 104 height 15
type input "v"
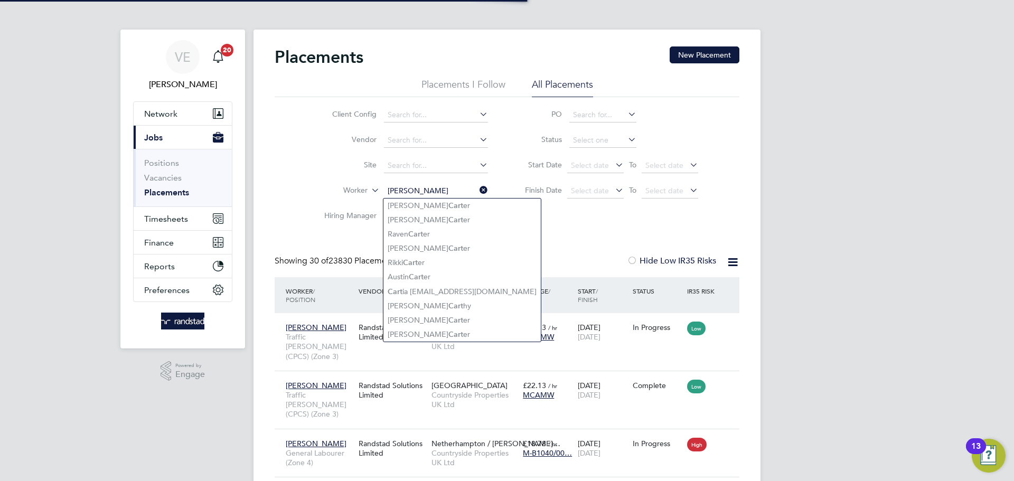
click at [448, 188] on input "carl campion" at bounding box center [436, 191] width 104 height 15
click at [440, 191] on input "carl campion" at bounding box center [436, 191] width 104 height 15
drag, startPoint x: 446, startPoint y: 188, endPoint x: 384, endPoint y: 191, distance: 61.3
click at [384, 191] on input "carl campion" at bounding box center [436, 191] width 104 height 15
type input "carl campion"
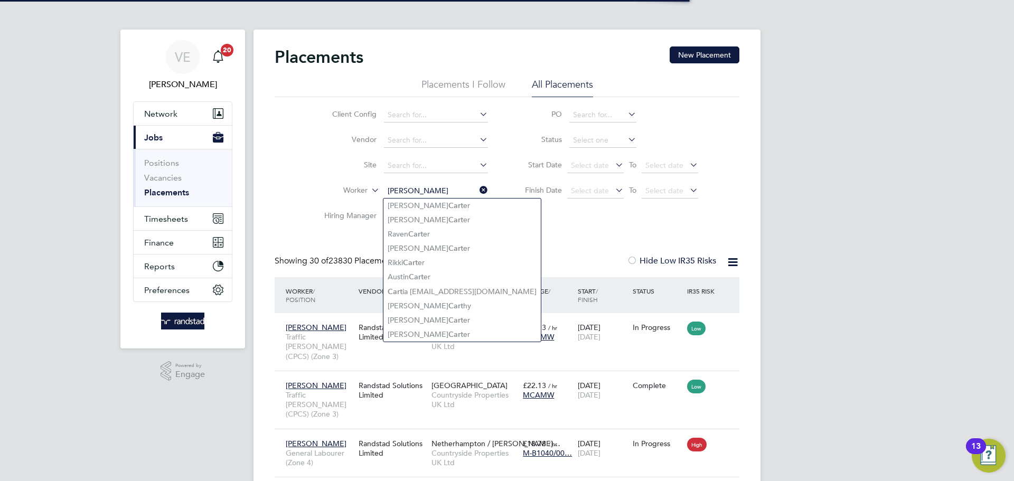
click at [477, 190] on icon at bounding box center [477, 190] width 0 height 15
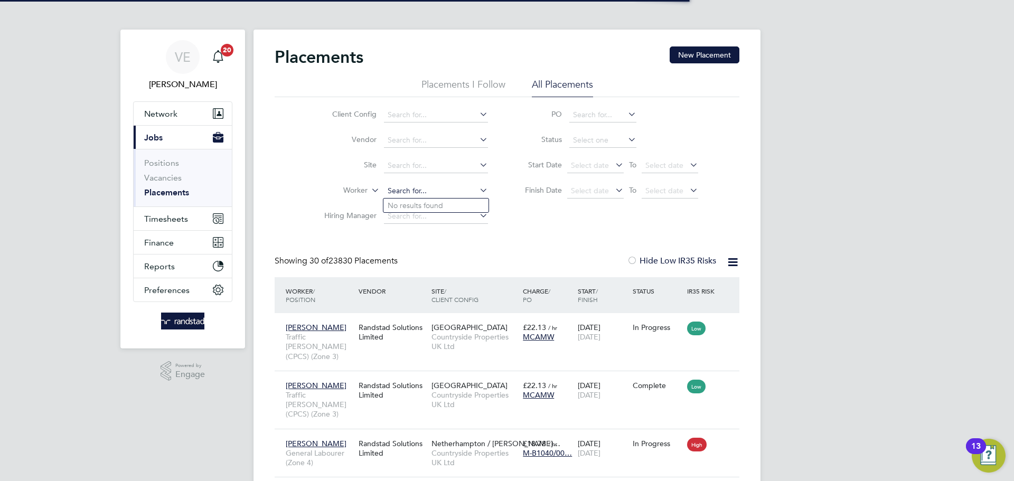
click at [448, 189] on input at bounding box center [436, 191] width 104 height 15
click at [450, 204] on li "Carl Camp ion" at bounding box center [435, 206] width 105 height 14
type input "Carl Campion"
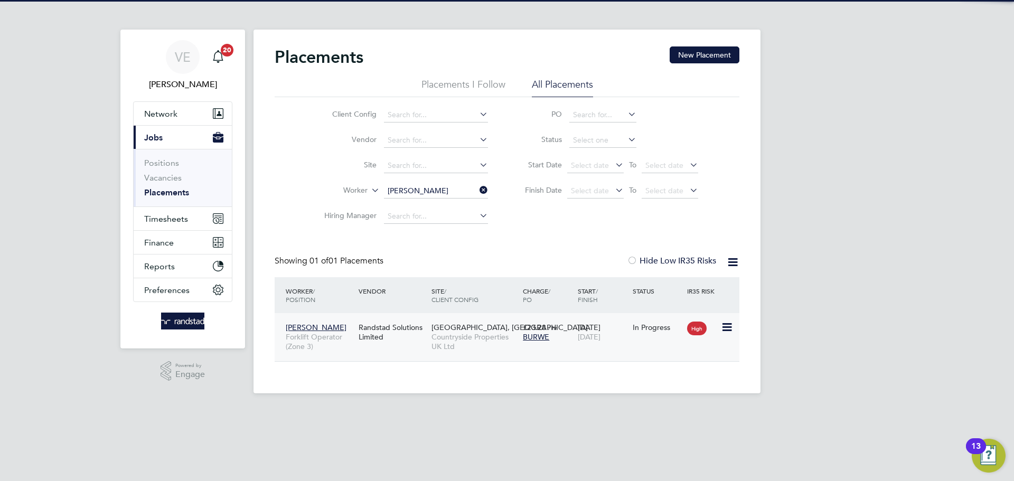
click at [631, 339] on div "Carl Campion Forklift Operator (Zone 3) Randstad Solutions Limited Milestone Pa…" at bounding box center [507, 337] width 465 height 48
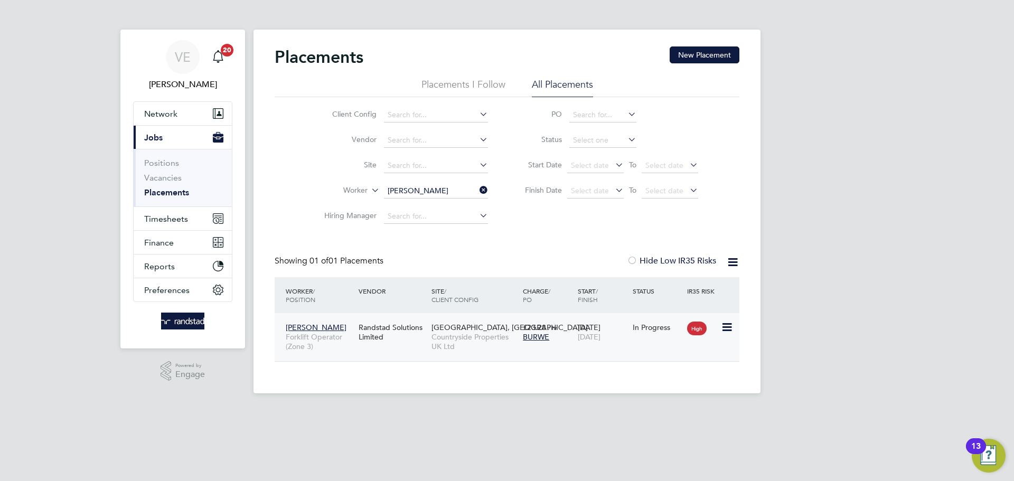
click at [711, 332] on div "High" at bounding box center [702, 327] width 36 height 20
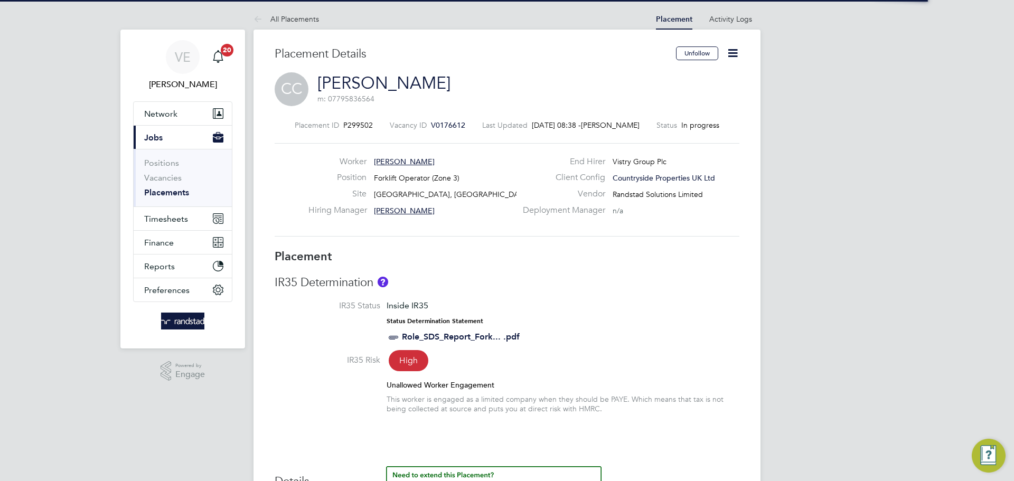
click at [739, 53] on icon at bounding box center [732, 52] width 13 height 13
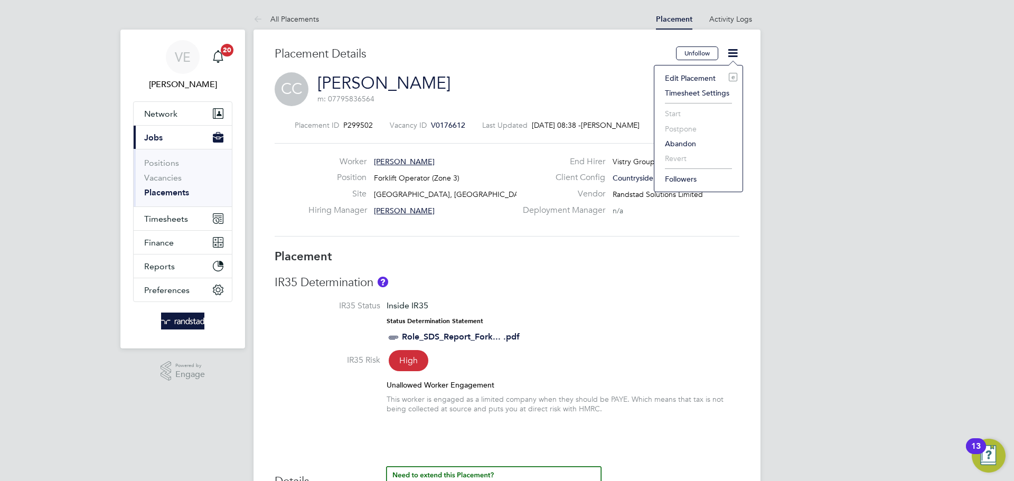
click at [702, 83] on li "Edit Placement e" at bounding box center [698, 78] width 78 height 15
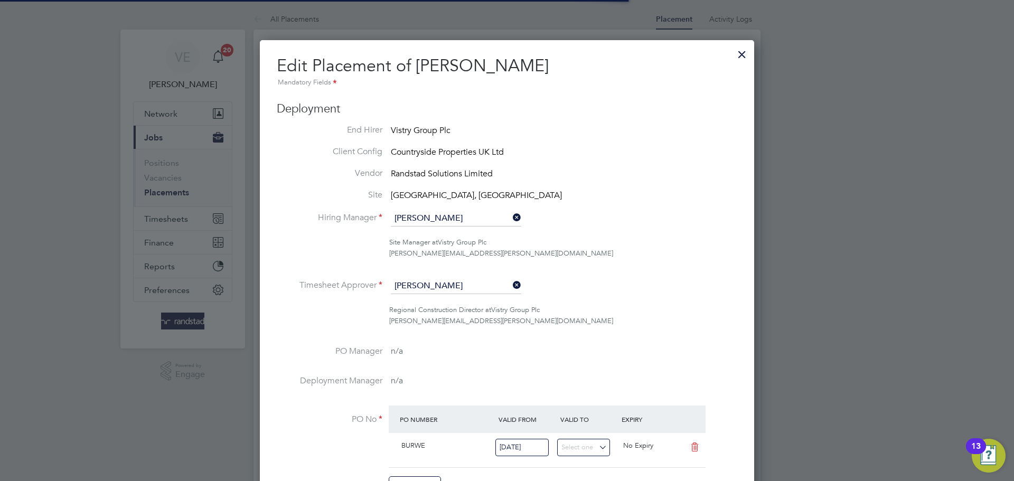
scroll to position [5, 5]
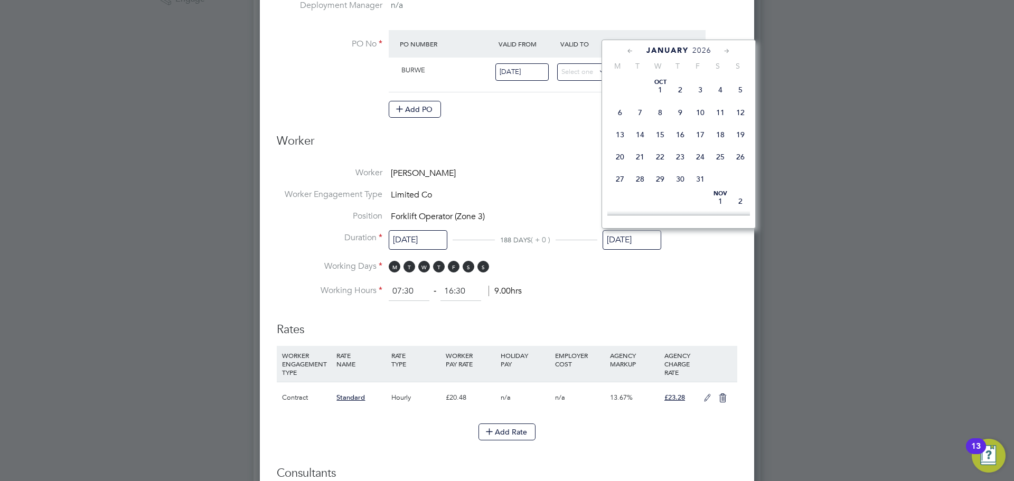
click at [637, 240] on input "[DATE]" at bounding box center [631, 240] width 59 height 20
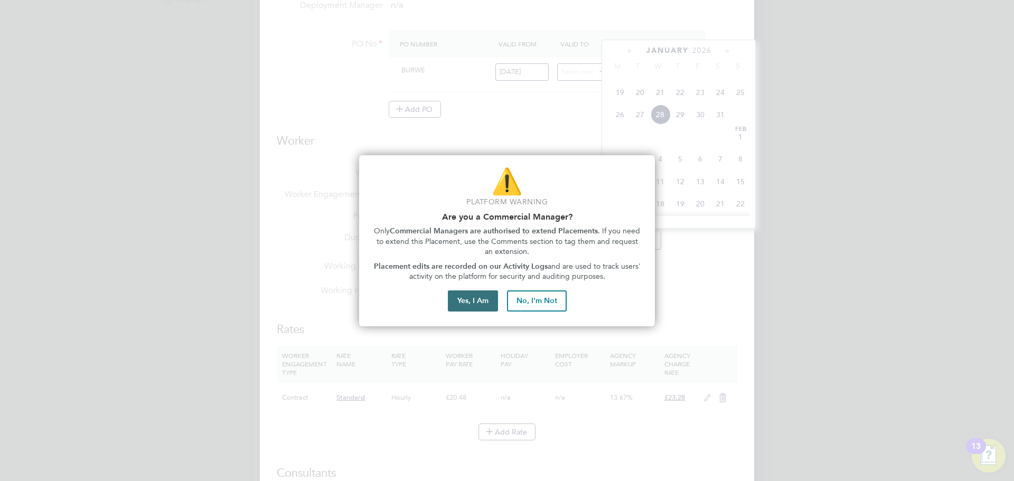
click at [483, 294] on button "Yes, I Am" at bounding box center [473, 300] width 50 height 21
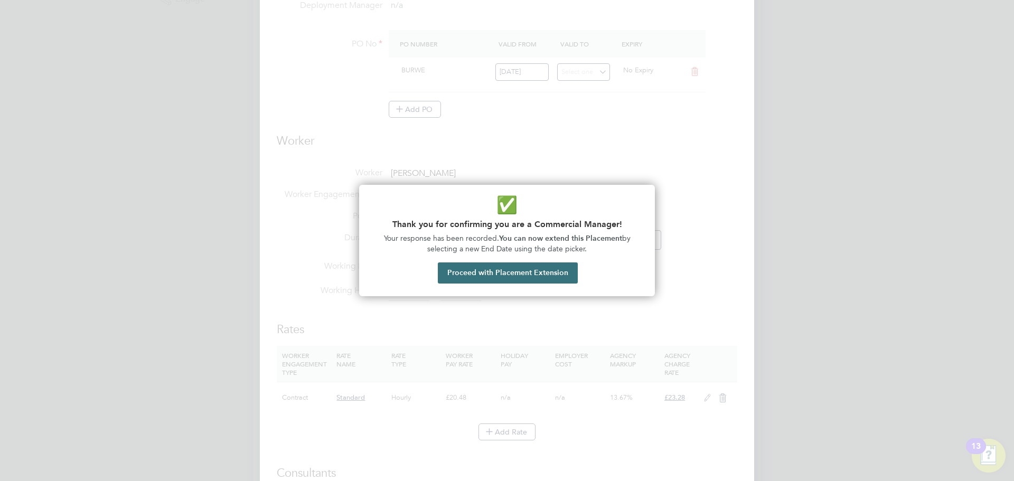
click at [509, 267] on button "Proceed with Placement Extension" at bounding box center [508, 272] width 140 height 21
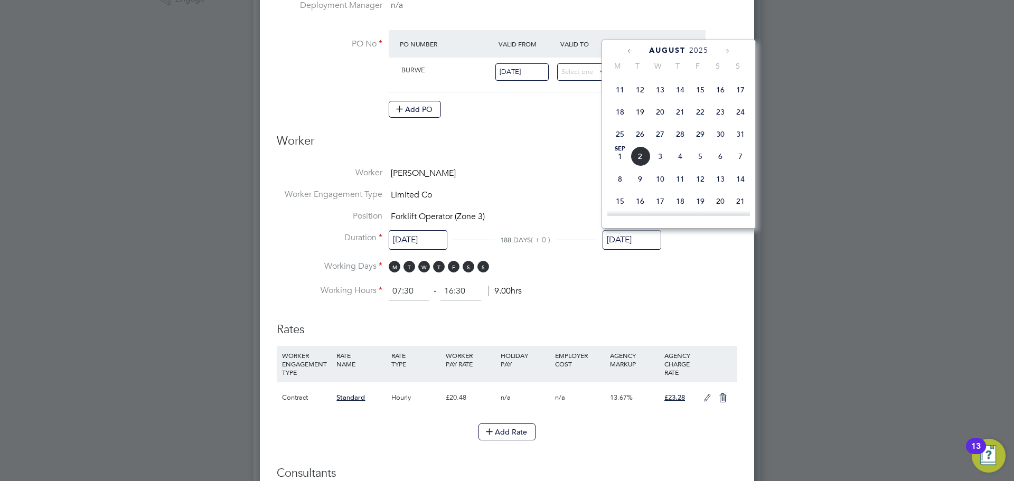
click at [743, 114] on span "24" at bounding box center [740, 112] width 20 height 20
type input "24 Aug 2025"
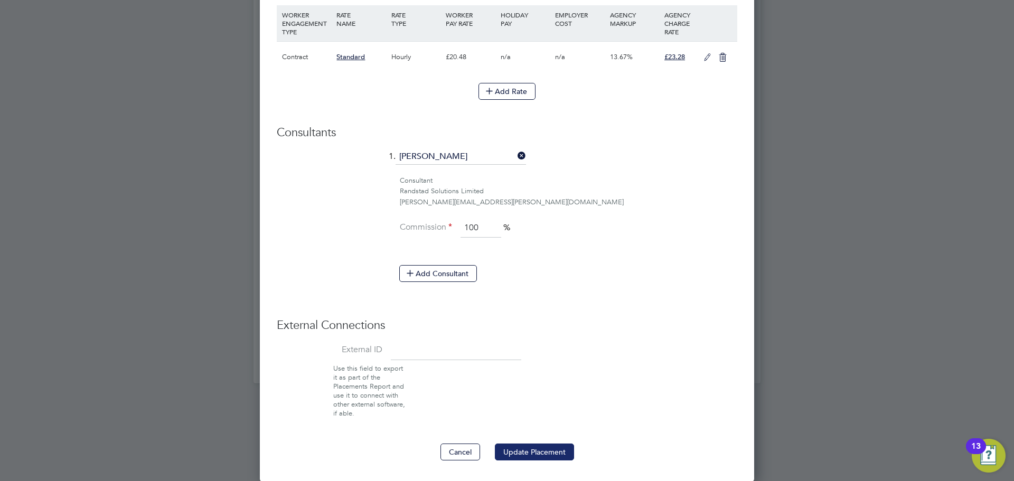
click at [540, 450] on button "Update Placement" at bounding box center [534, 451] width 79 height 17
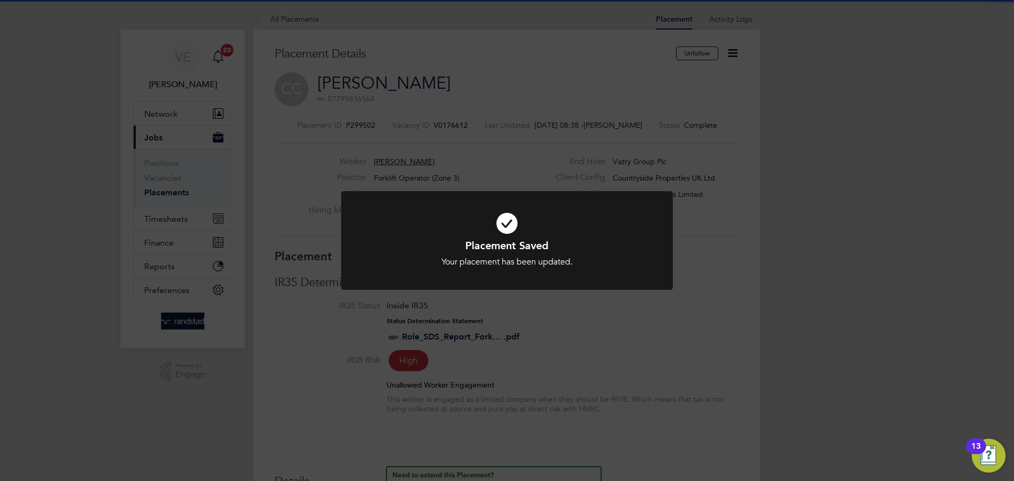
click at [471, 410] on div "Placement Saved Your placement has been updated. Cancel Okay" at bounding box center [507, 240] width 1014 height 481
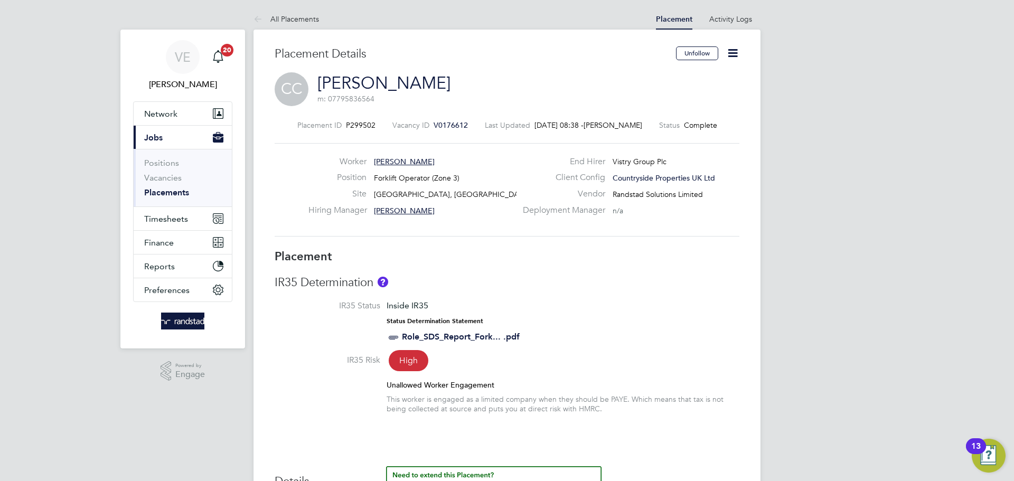
click at [446, 125] on span "V0176612" at bounding box center [450, 125] width 34 height 10
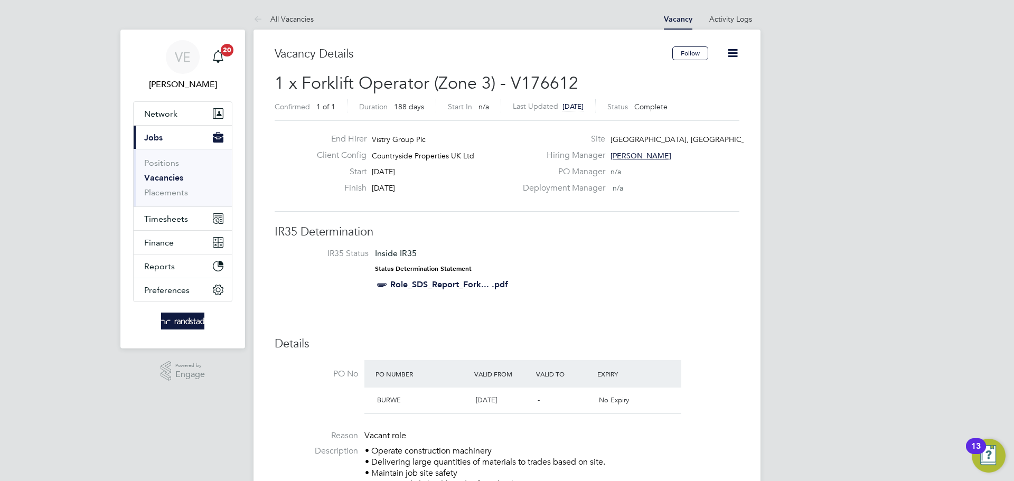
click at [733, 54] on icon at bounding box center [732, 52] width 13 height 13
click at [709, 88] on li "Update Status" at bounding box center [706, 93] width 61 height 15
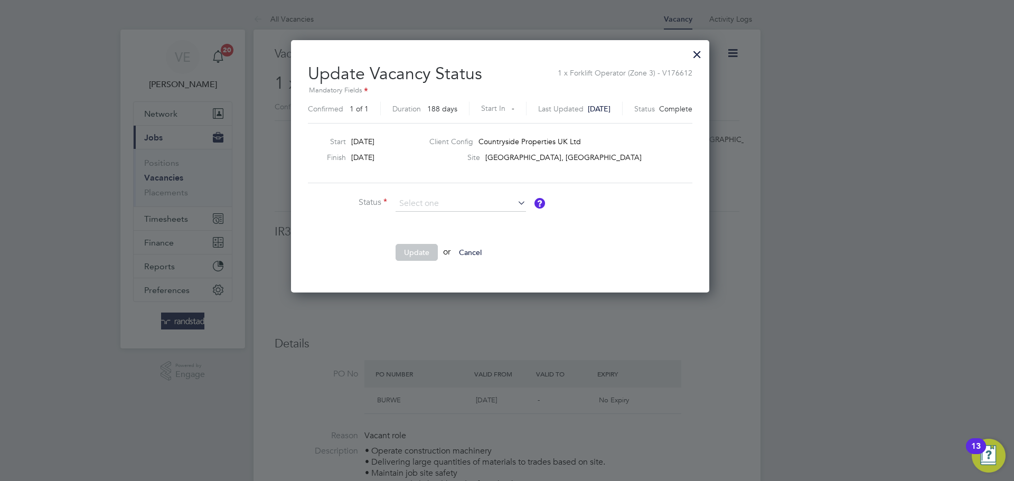
click at [471, 219] on li "Open" at bounding box center [460, 218] width 131 height 14
type input "Open"
click at [429, 249] on button "Update" at bounding box center [416, 252] width 42 height 17
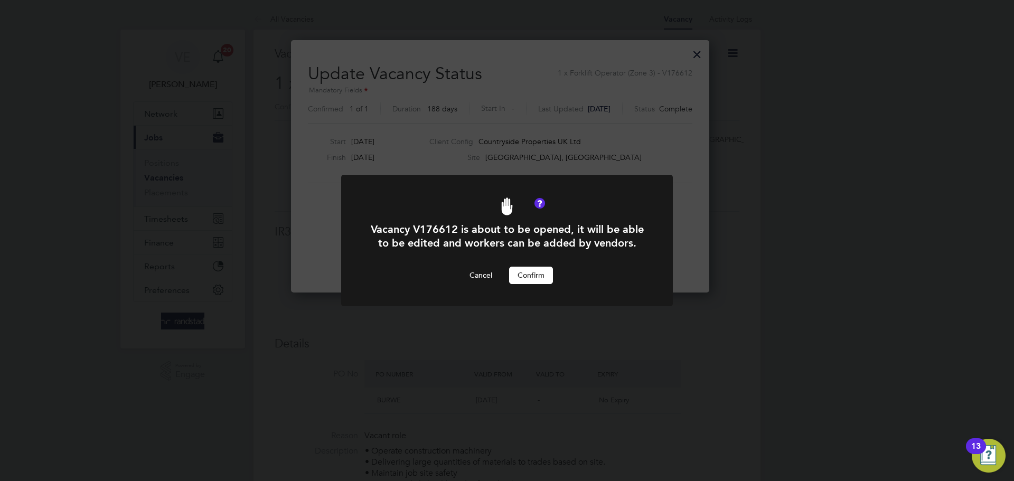
click at [542, 273] on button "Confirm" at bounding box center [531, 275] width 44 height 17
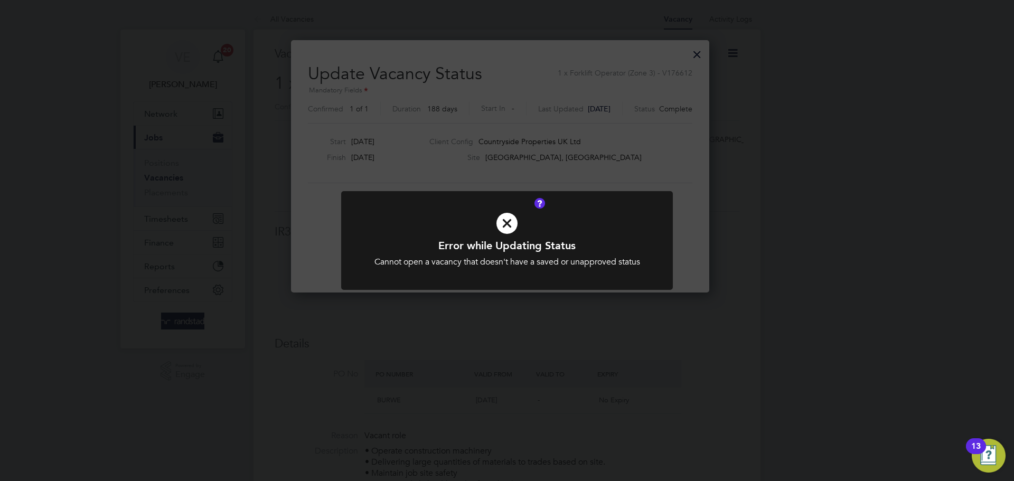
click at [725, 88] on div "Error while Updating Status Cannot open a vacancy that doesn't have a saved or …" at bounding box center [507, 240] width 1014 height 481
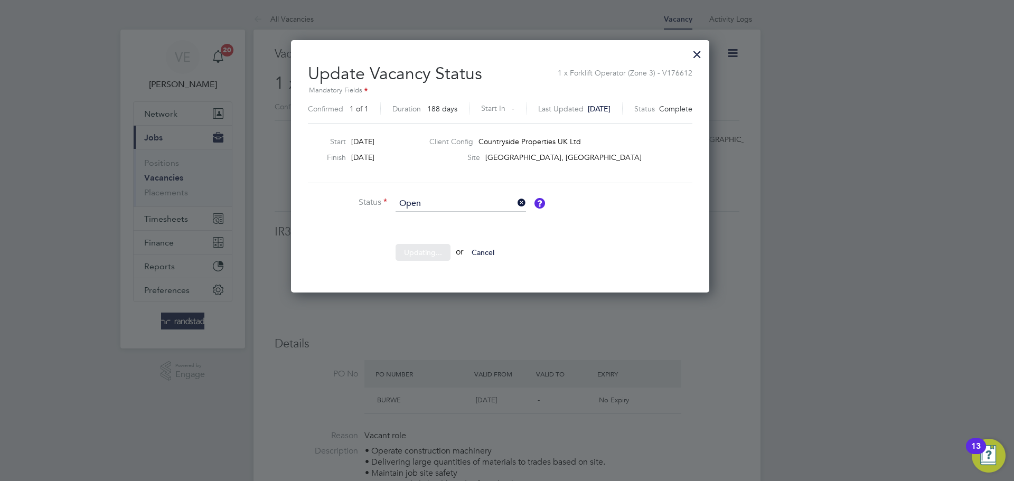
drag, startPoint x: 703, startPoint y: 44, endPoint x: 715, endPoint y: 58, distance: 18.3
click at [706, 58] on div at bounding box center [696, 51] width 19 height 19
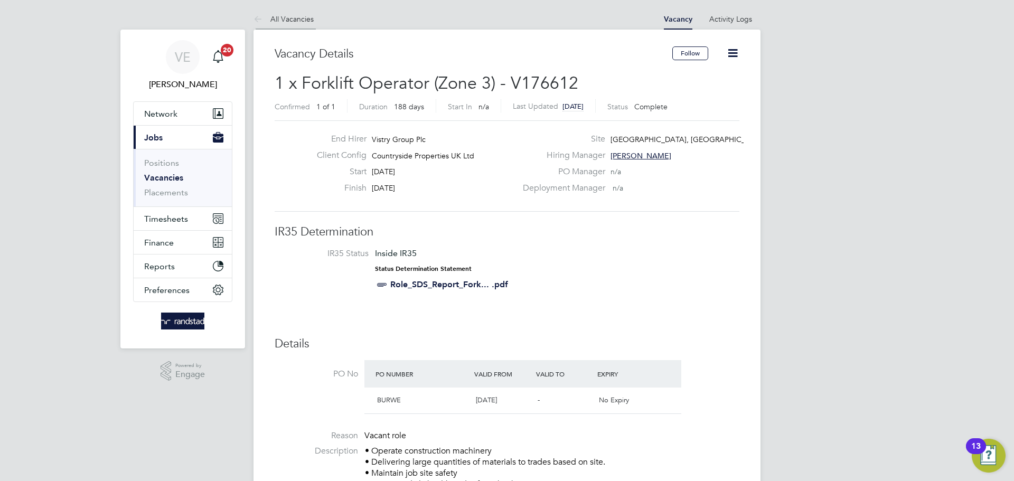
click at [294, 22] on link "All Vacancies" at bounding box center [283, 19] width 60 height 10
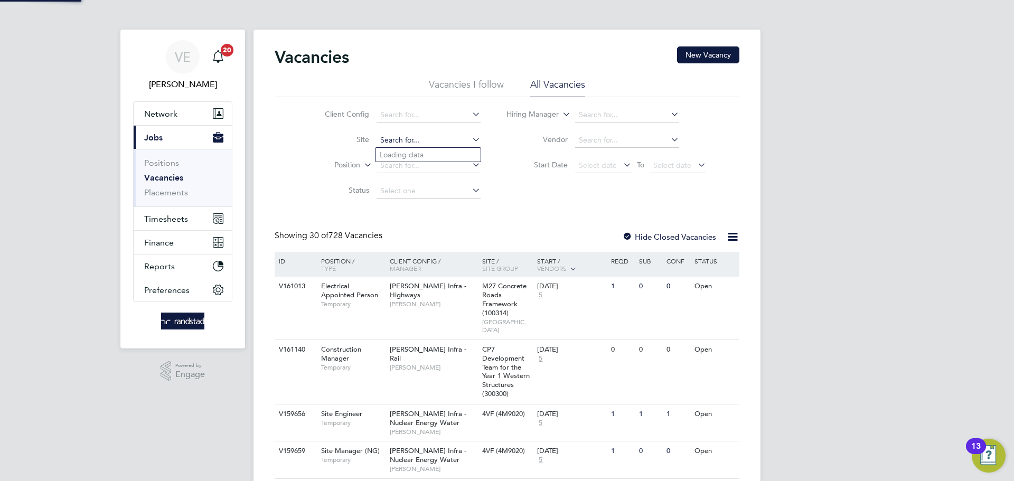
click at [391, 136] on input at bounding box center [428, 140] width 104 height 15
click at [458, 150] on b "Burwell" at bounding box center [488, 154] width 61 height 9
type input "Milestone Park, Burwell"
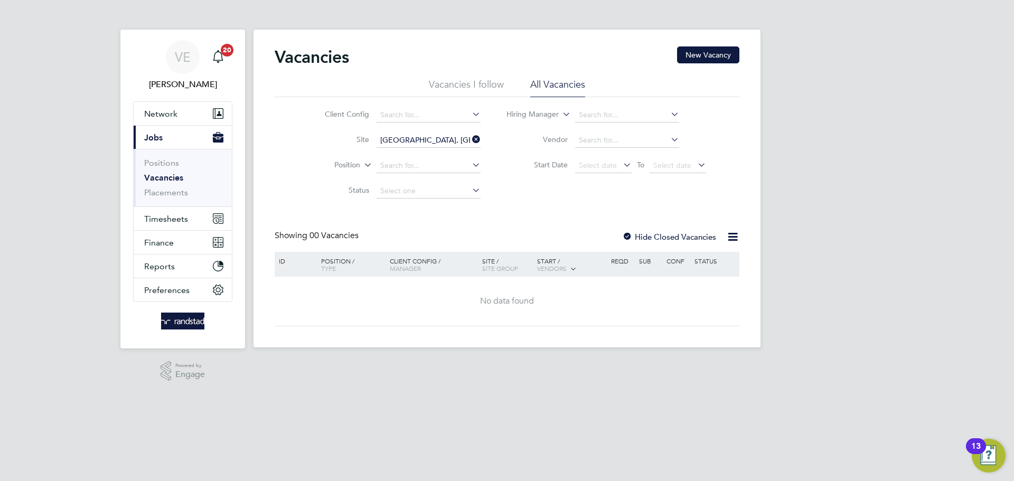
click at [649, 237] on label "Hide Closed Vacancies" at bounding box center [669, 237] width 94 height 10
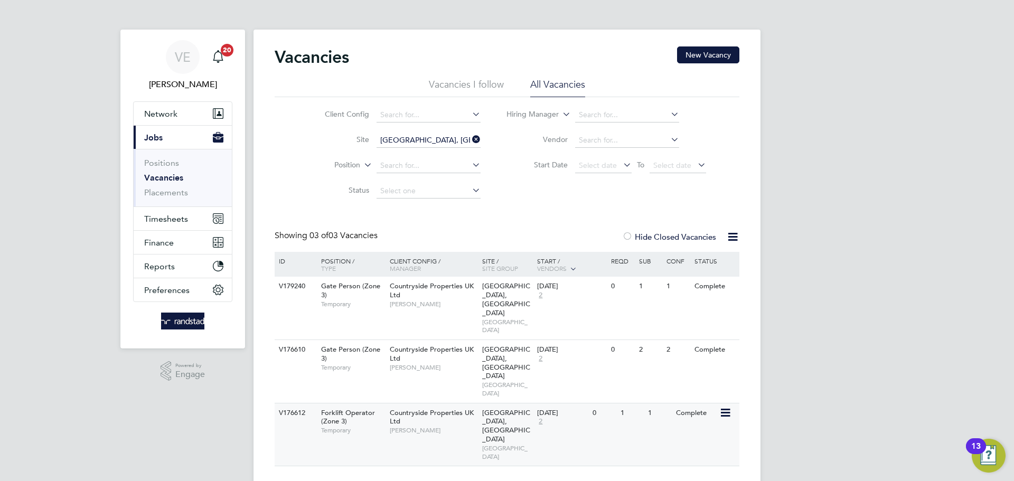
click at [451, 426] on span "Mike Rose" at bounding box center [433, 430] width 87 height 8
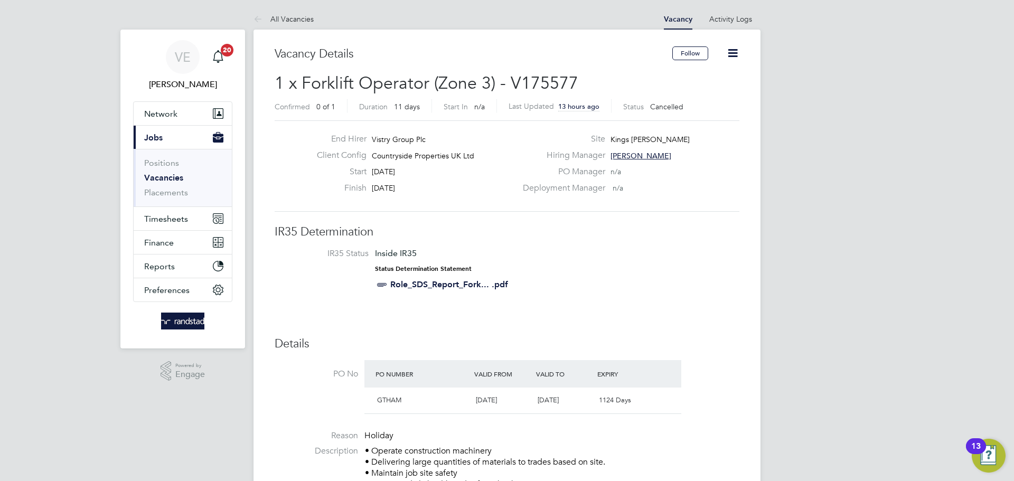
click at [723, 55] on div "Follow" at bounding box center [705, 58] width 67 height 24
click at [731, 54] on icon at bounding box center [732, 52] width 13 height 13
click at [708, 91] on li "Update Status" at bounding box center [706, 93] width 61 height 15
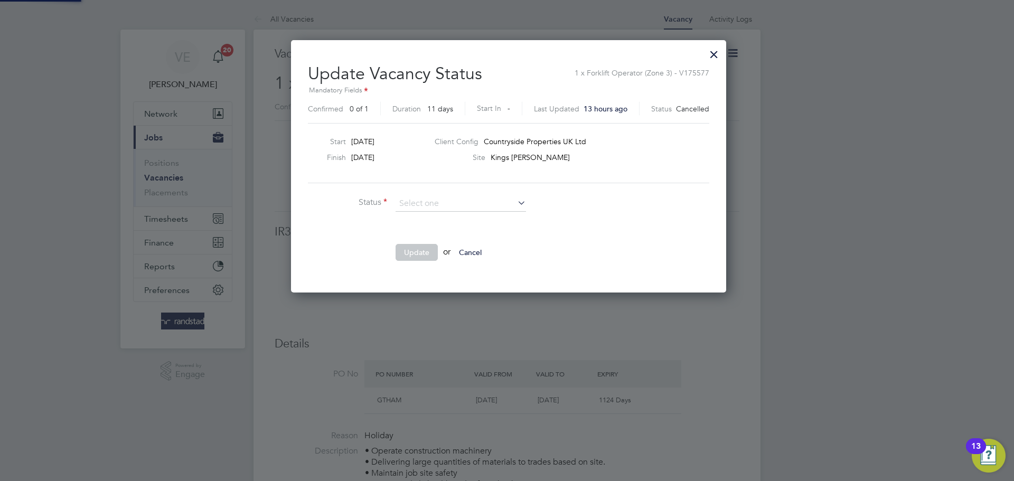
scroll to position [252, 431]
click at [440, 222] on li "Open" at bounding box center [460, 218] width 131 height 14
type input "Open"
click at [413, 238] on ul "Status Open Comment Update or Cancel" at bounding box center [466, 233] width 317 height 75
click at [414, 244] on button "Update" at bounding box center [416, 252] width 42 height 17
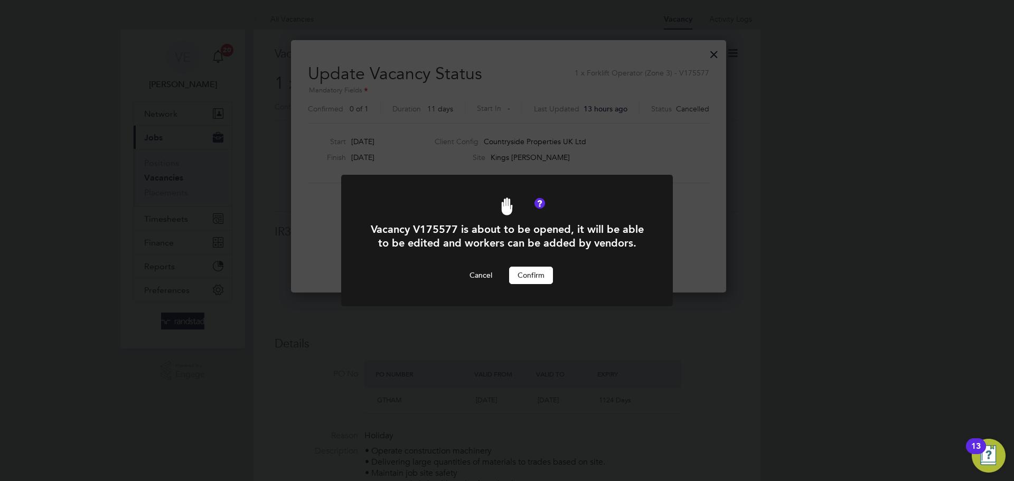
click at [533, 279] on button "Confirm" at bounding box center [531, 275] width 44 height 17
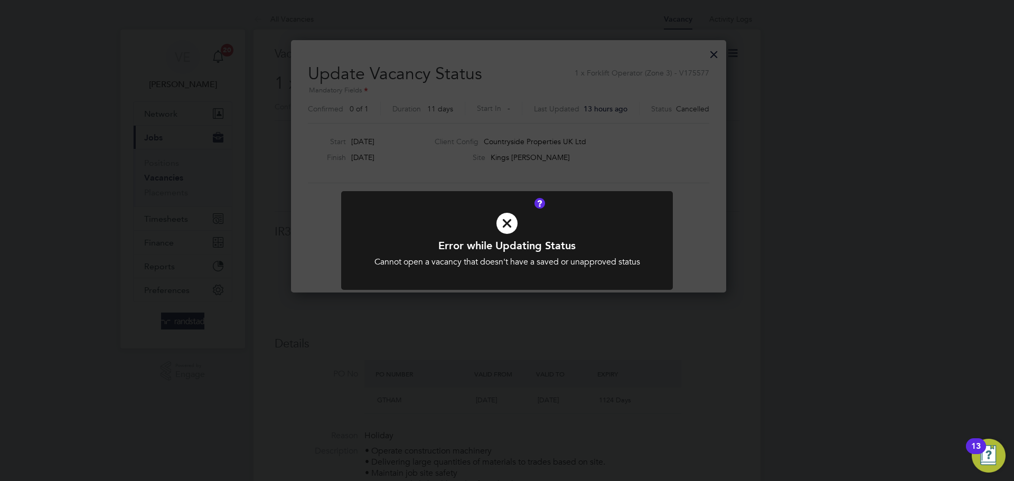
drag, startPoint x: 609, startPoint y: 335, endPoint x: 607, endPoint y: 327, distance: 7.8
click at [609, 335] on div "Error while Updating Status Cannot open a vacancy that doesn't have a saved or …" at bounding box center [507, 240] width 1014 height 481
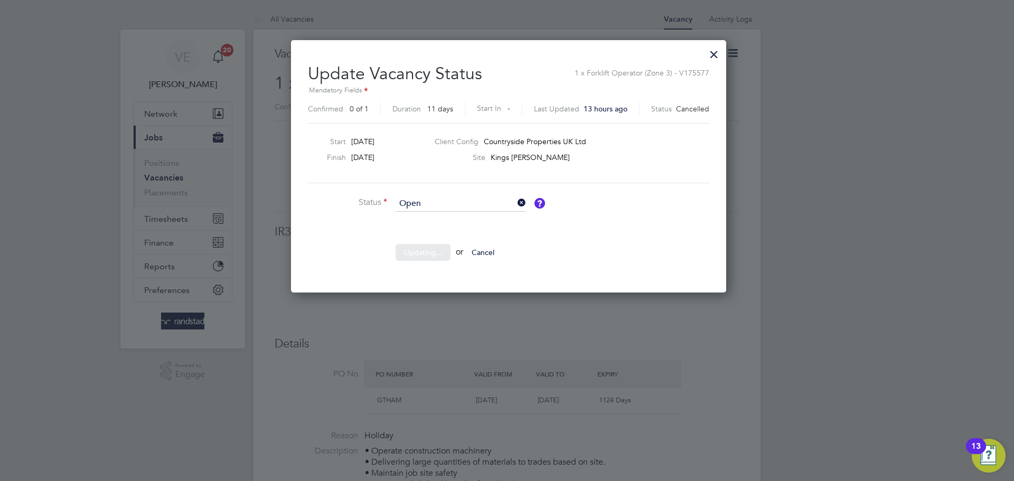
click at [714, 56] on div at bounding box center [713, 51] width 19 height 19
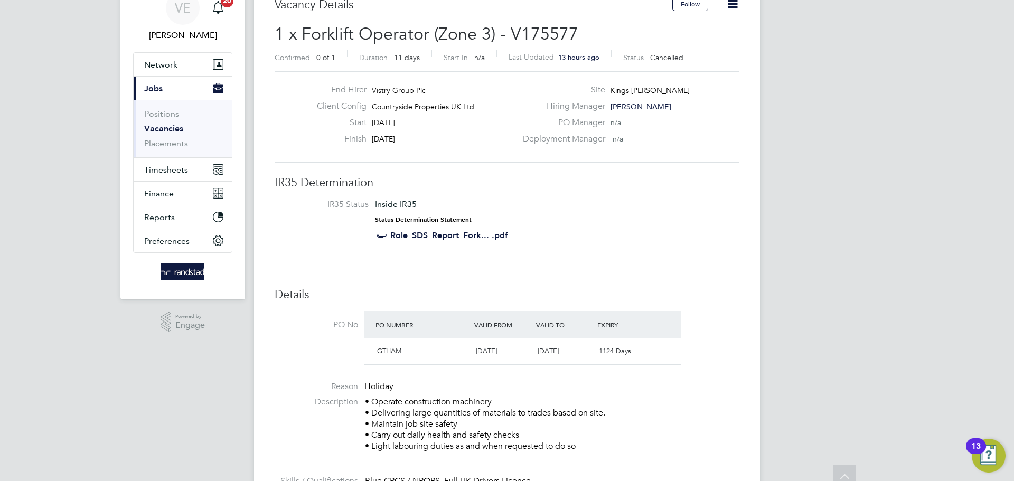
scroll to position [0, 0]
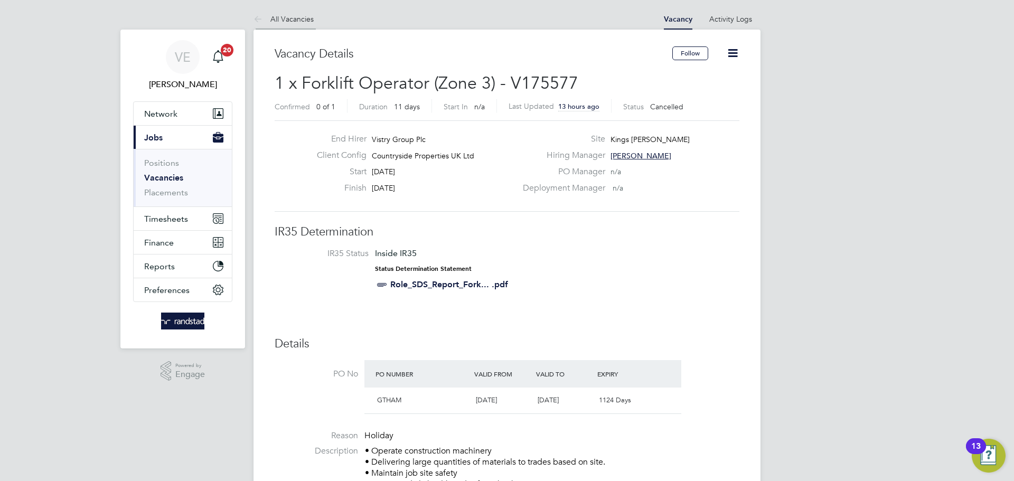
click at [283, 21] on link "All Vacancies" at bounding box center [283, 19] width 60 height 10
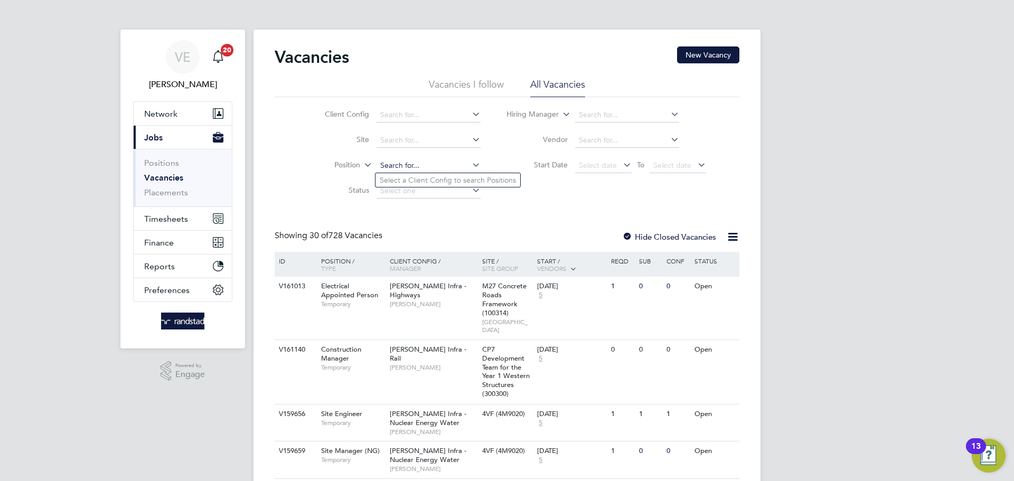
click at [411, 164] on input at bounding box center [428, 165] width 104 height 15
click at [389, 131] on li "Site" at bounding box center [394, 140] width 199 height 25
click at [361, 138] on label "Site" at bounding box center [338, 140] width 61 height 10
click at [396, 138] on input at bounding box center [428, 140] width 104 height 15
drag, startPoint x: 420, startPoint y: 143, endPoint x: 431, endPoint y: 150, distance: 13.0
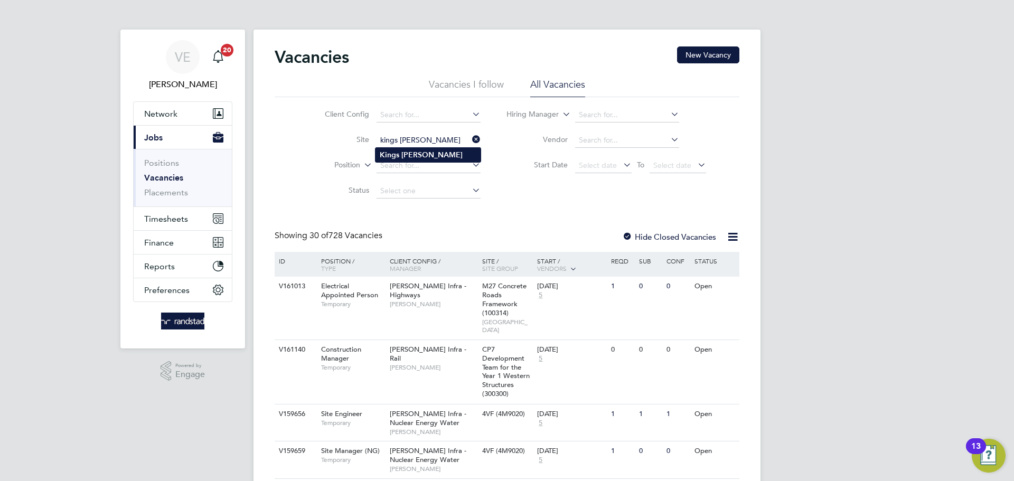
click at [431, 150] on li "Kings [PERSON_NAME]" at bounding box center [427, 155] width 105 height 14
type input "Kings [PERSON_NAME]"
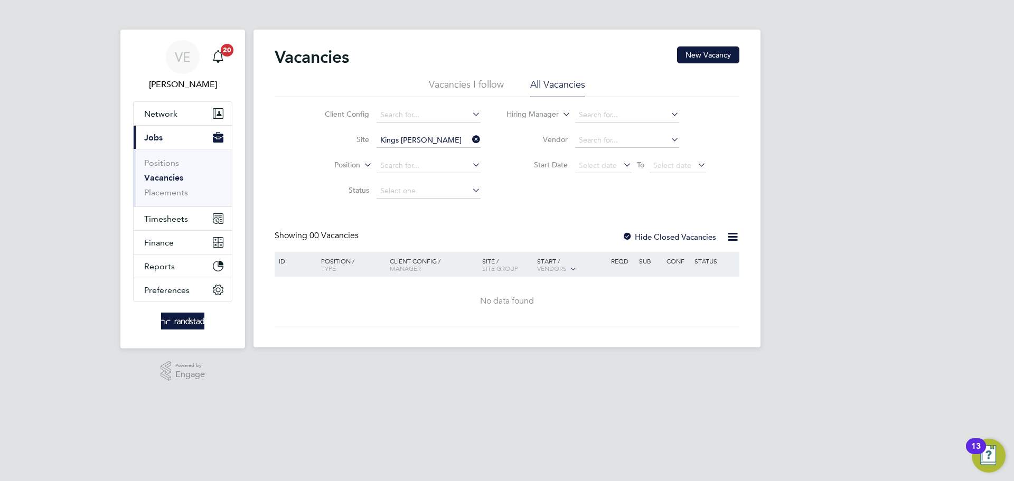
click at [661, 231] on div "Hide Closed Vacancies" at bounding box center [666, 236] width 104 height 13
click at [664, 232] on label "Hide Closed Vacancies" at bounding box center [669, 237] width 94 height 10
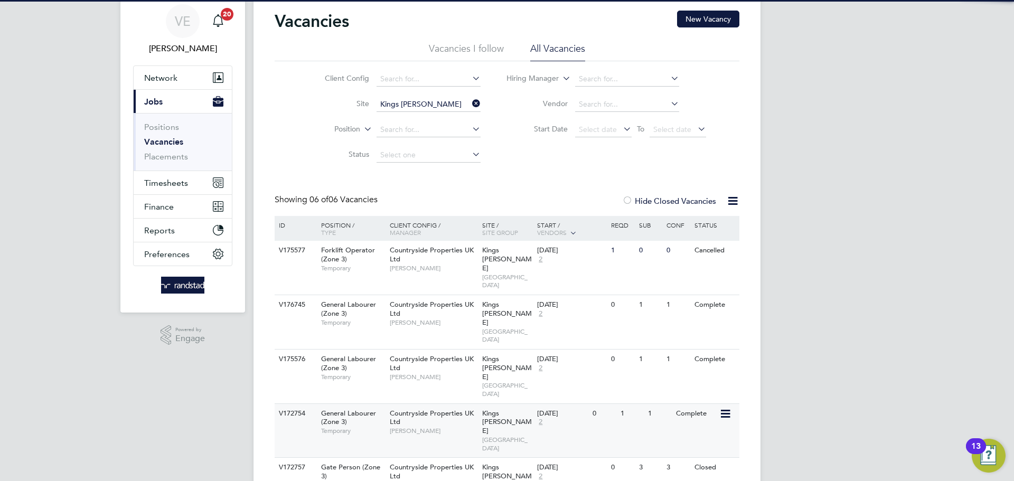
scroll to position [56, 0]
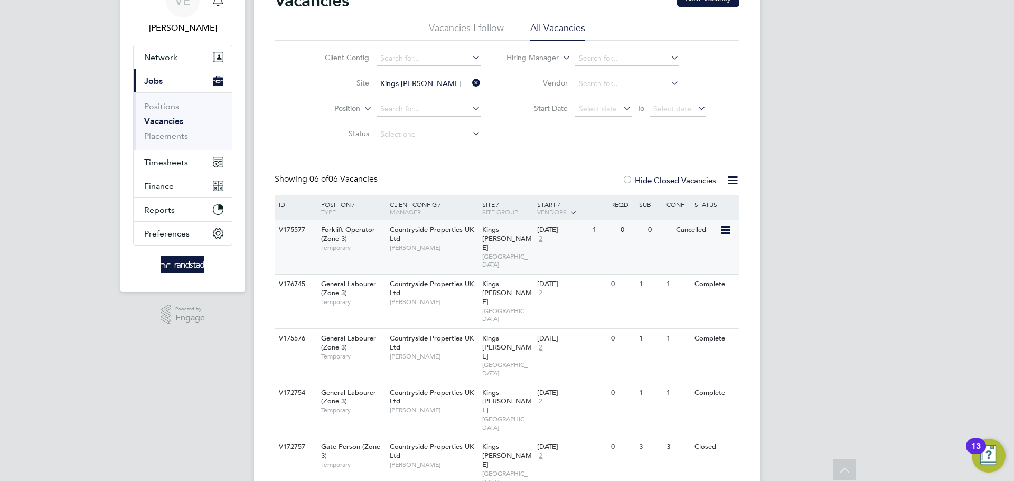
click at [341, 241] on span "Forklift Operator (Zone 3)" at bounding box center [348, 234] width 54 height 18
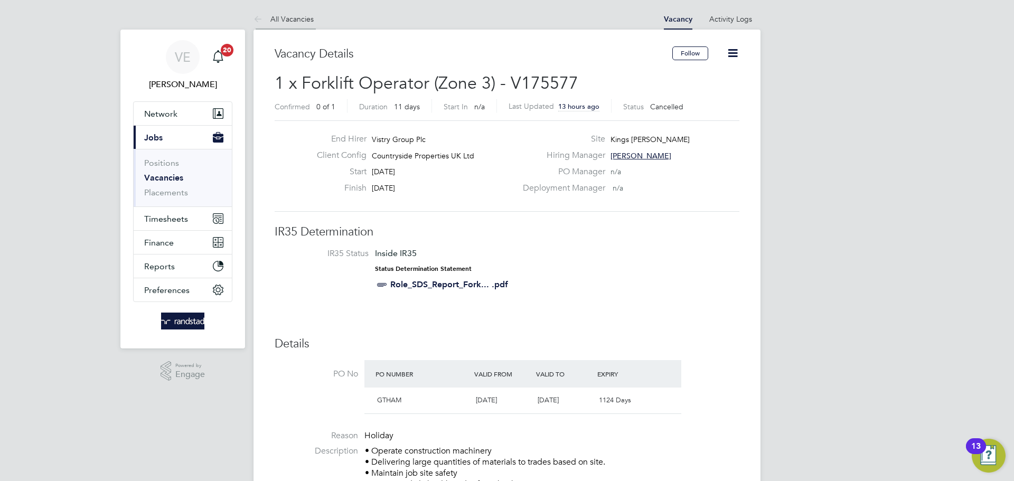
click at [287, 23] on li "All Vacancies" at bounding box center [283, 18] width 60 height 21
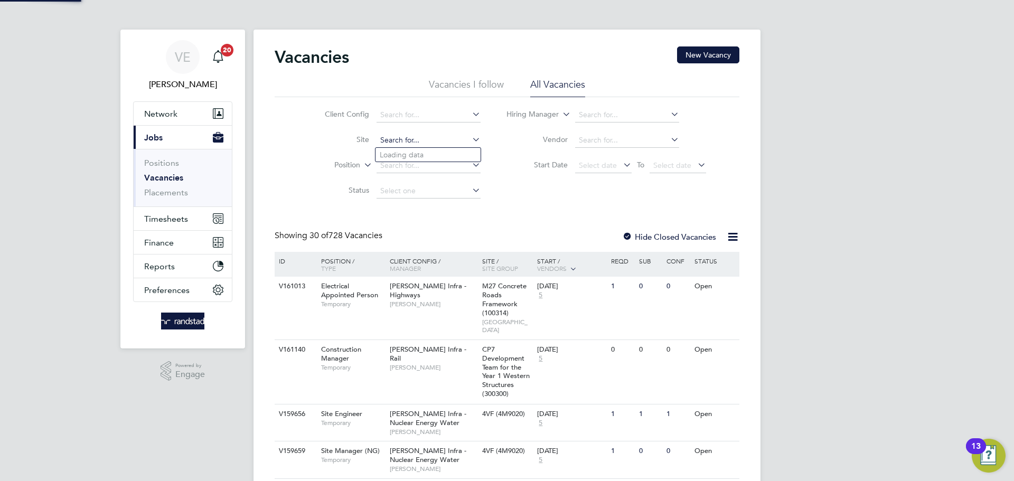
click at [405, 140] on input at bounding box center [428, 140] width 104 height 15
click at [442, 152] on li "Kings [PERSON_NAME]" at bounding box center [427, 155] width 105 height 14
type input "Kings [PERSON_NAME]"
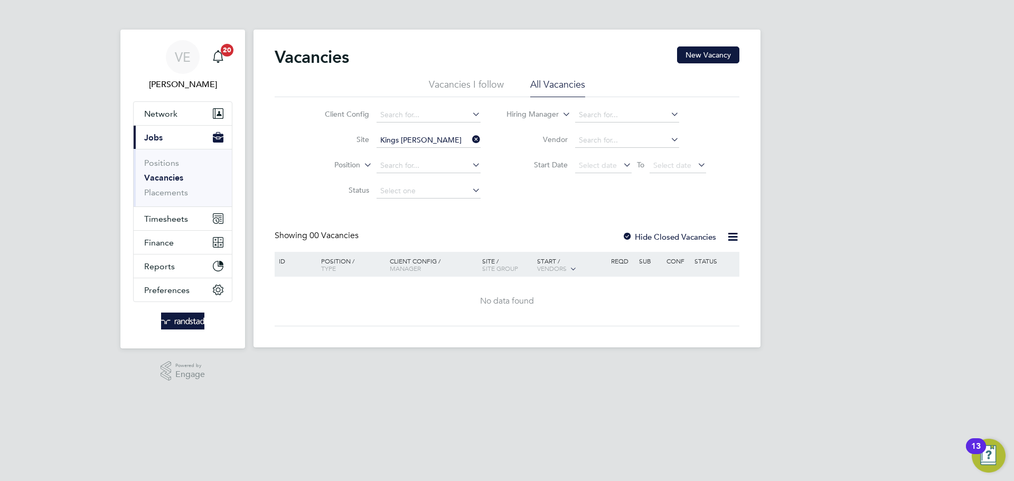
click at [662, 239] on label "Hide Closed Vacancies" at bounding box center [669, 237] width 94 height 10
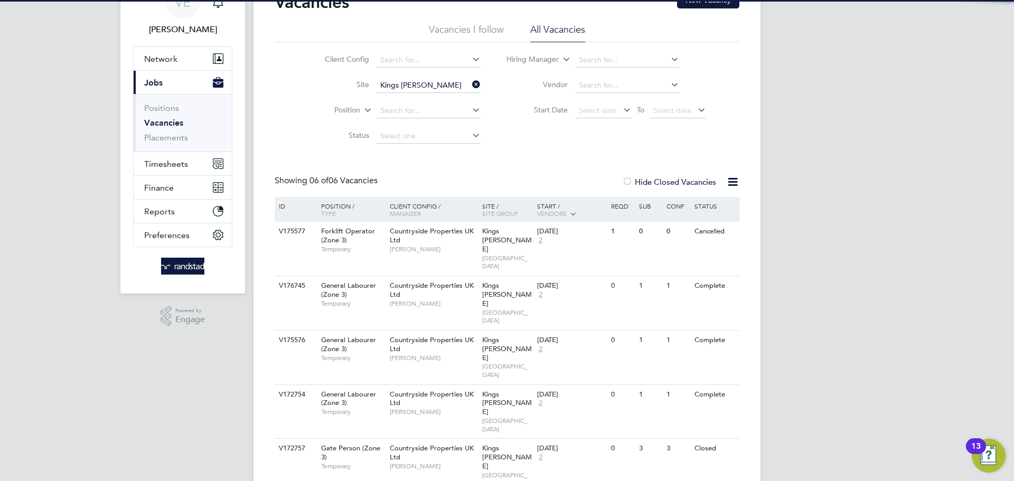
scroll to position [56, 0]
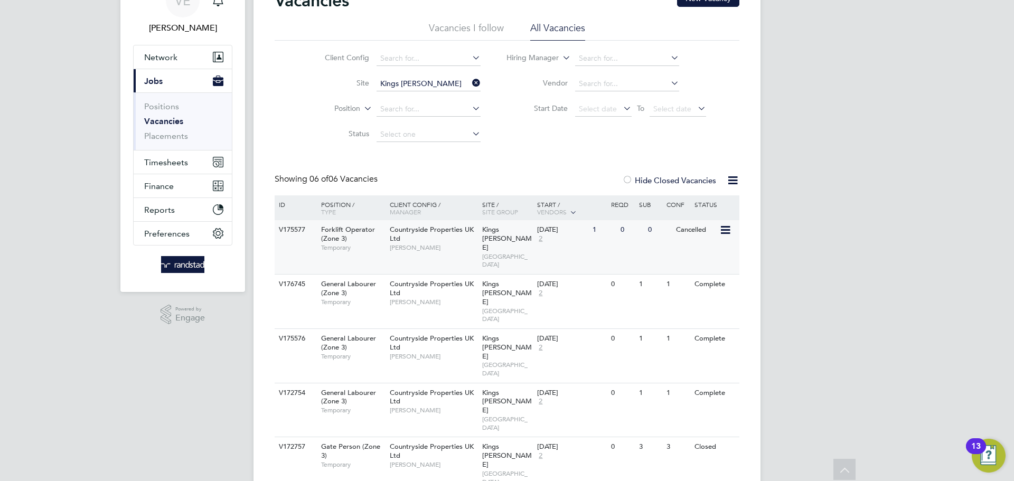
click at [494, 230] on span "Kings [PERSON_NAME]" at bounding box center [507, 238] width 50 height 27
